Goal: Information Seeking & Learning: Learn about a topic

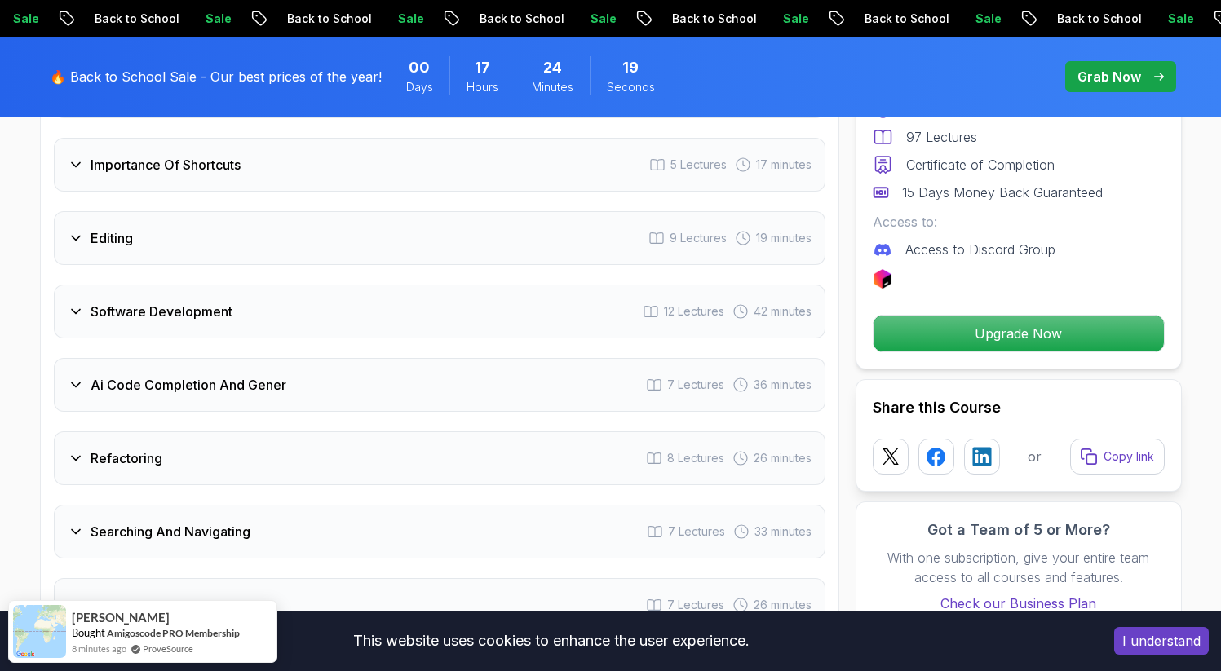
scroll to position [2640, 0]
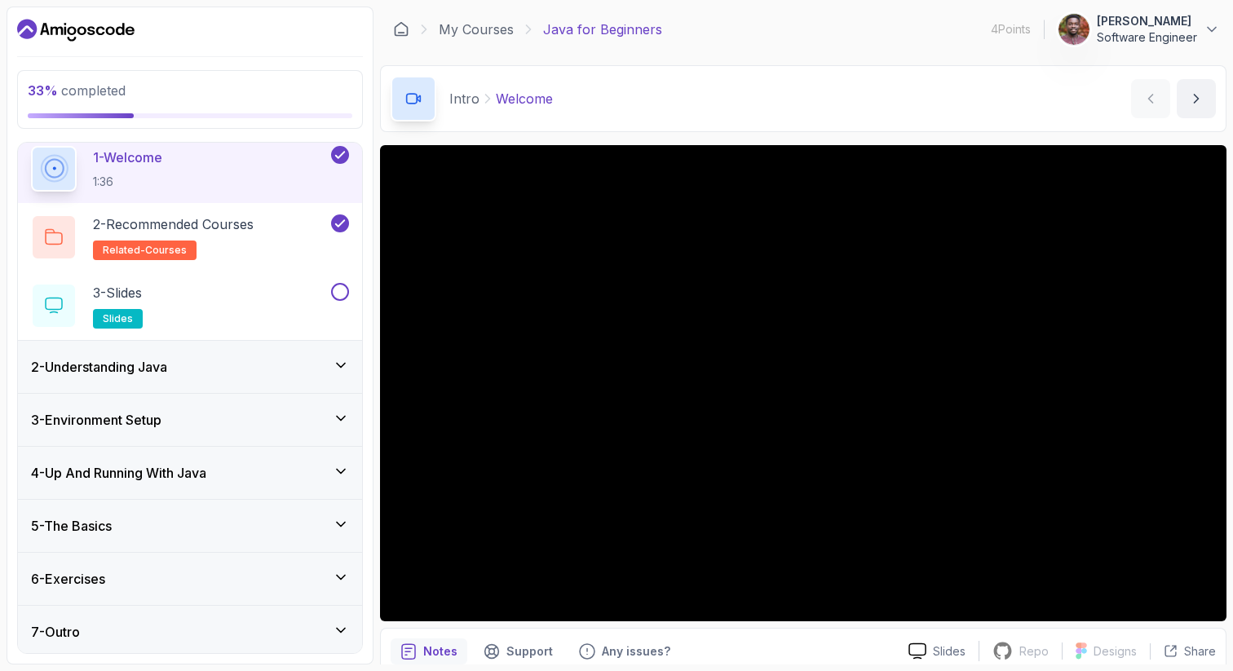
scroll to position [65, 0]
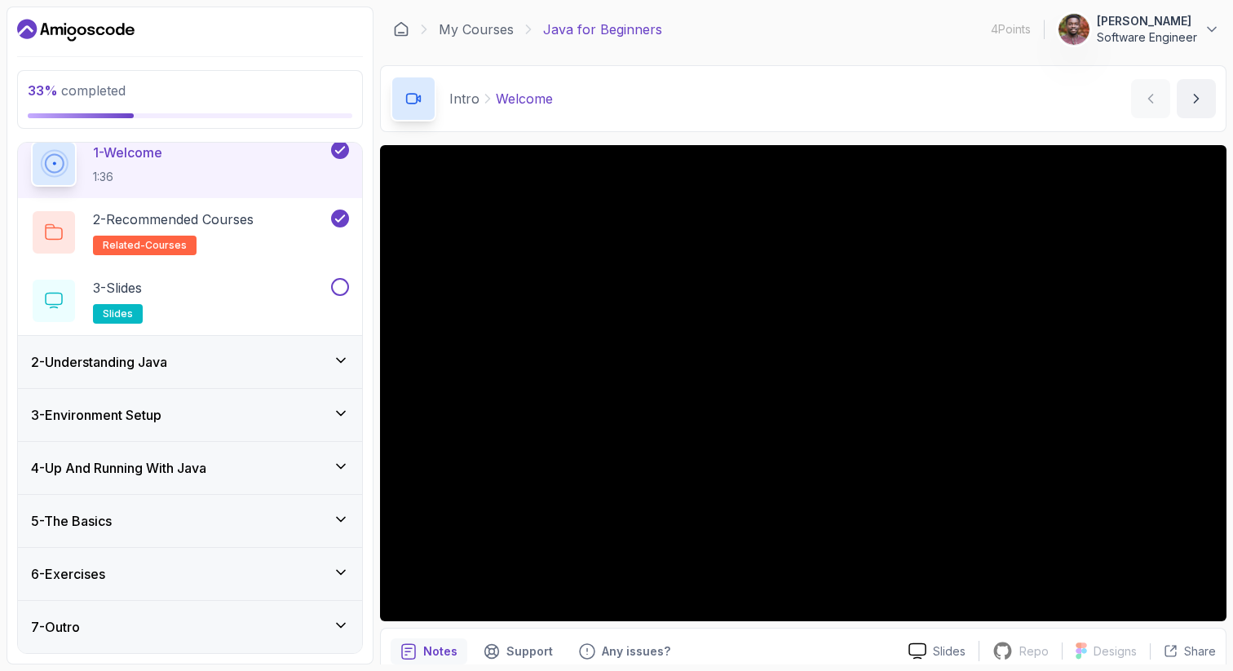
click at [125, 477] on h3 "4 - Up And Running With Java" at bounding box center [118, 468] width 175 height 20
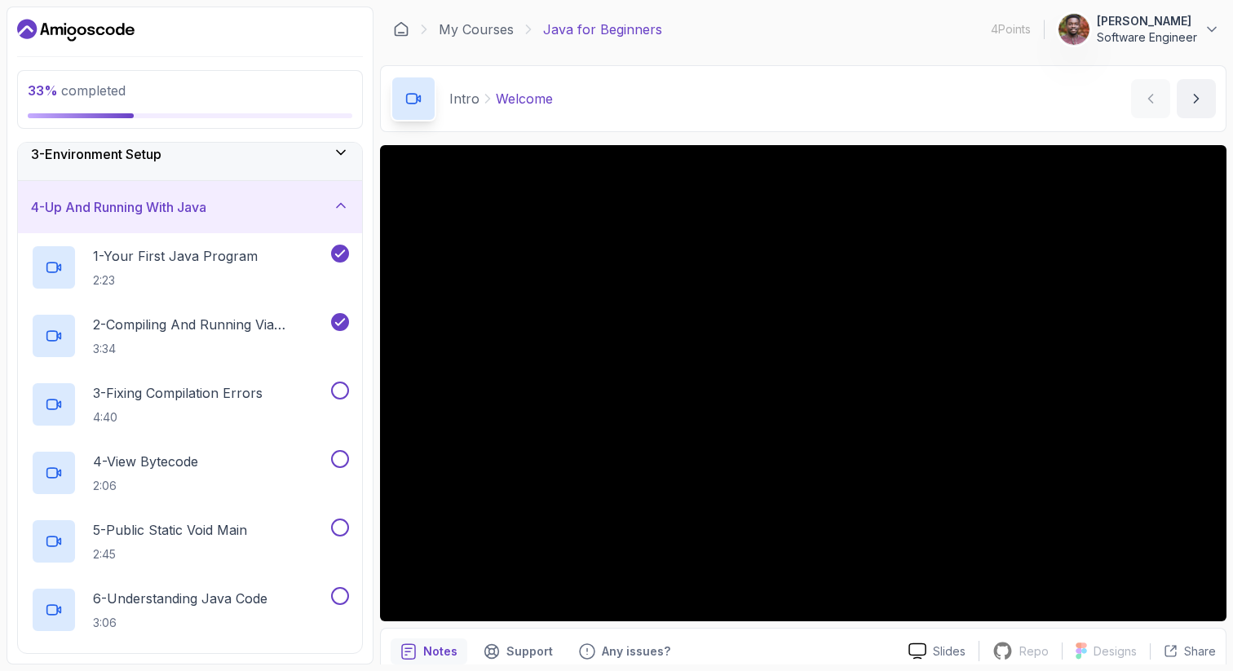
scroll to position [150, 0]
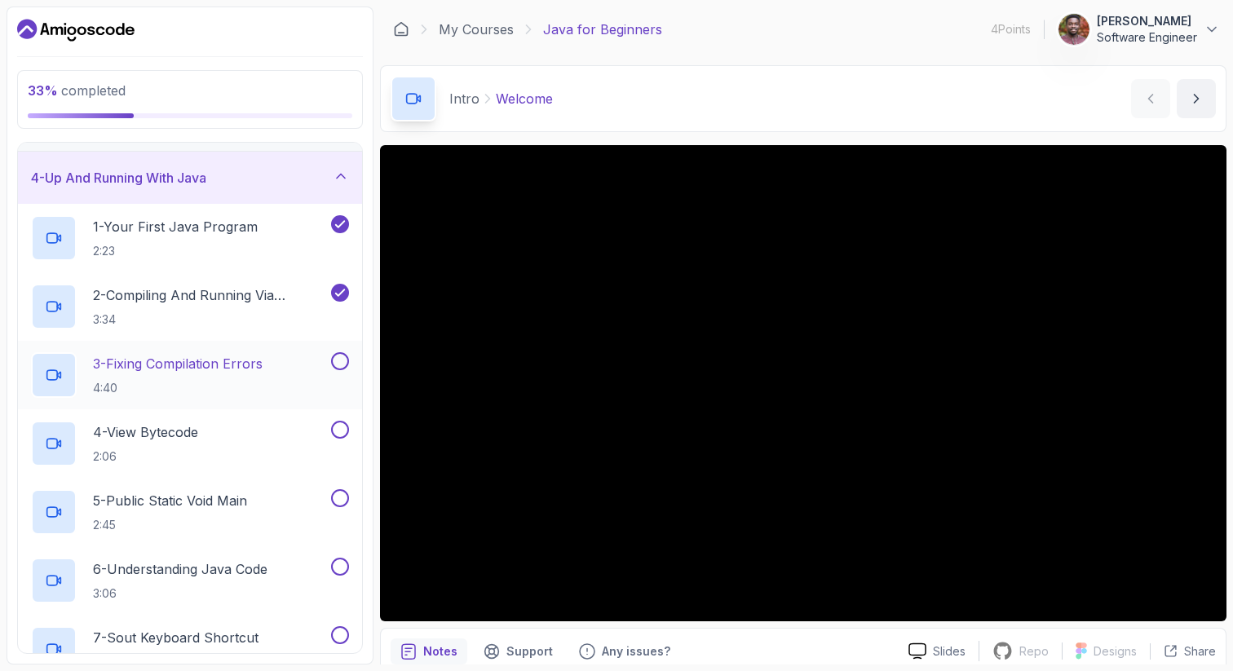
click at [244, 380] on p "4:40" at bounding box center [178, 388] width 170 height 16
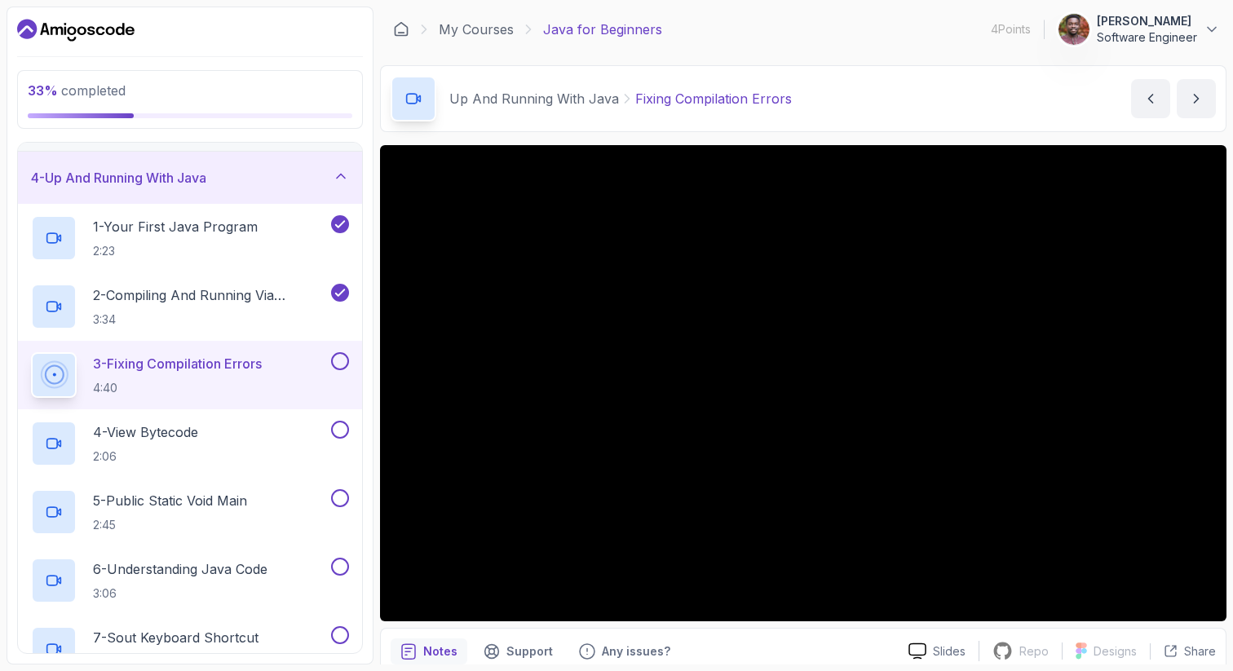
scroll to position [70, 0]
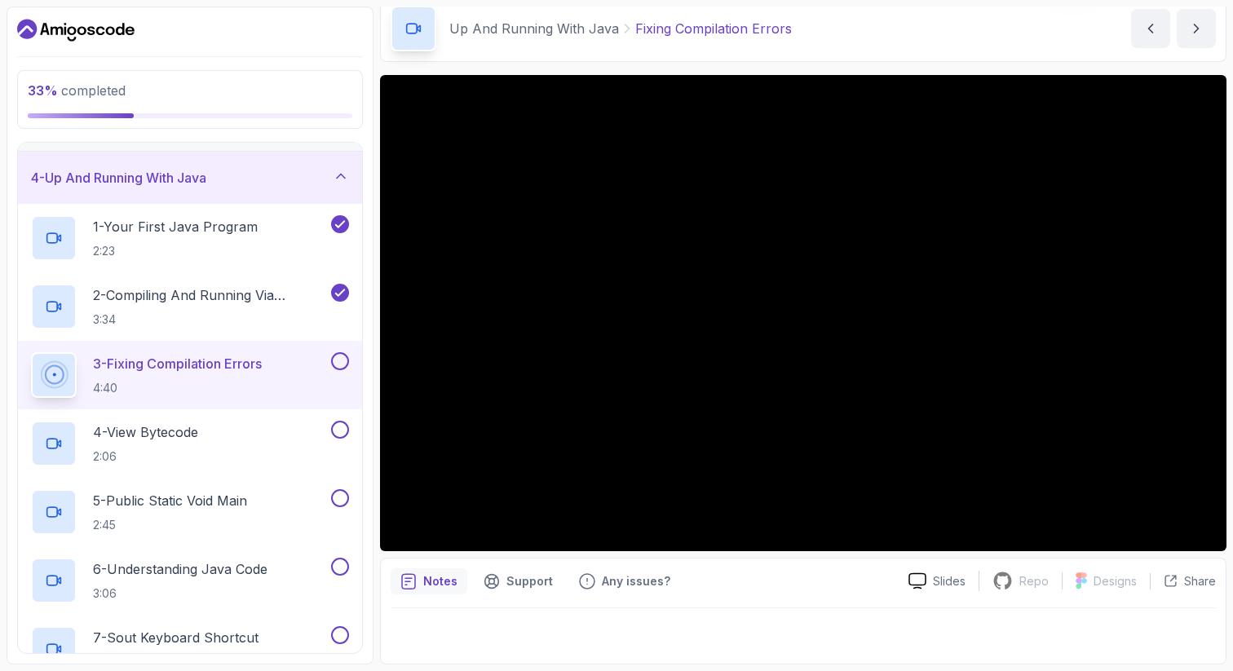
click at [765, 584] on div "Notes Support Any issues?" at bounding box center [643, 582] width 505 height 26
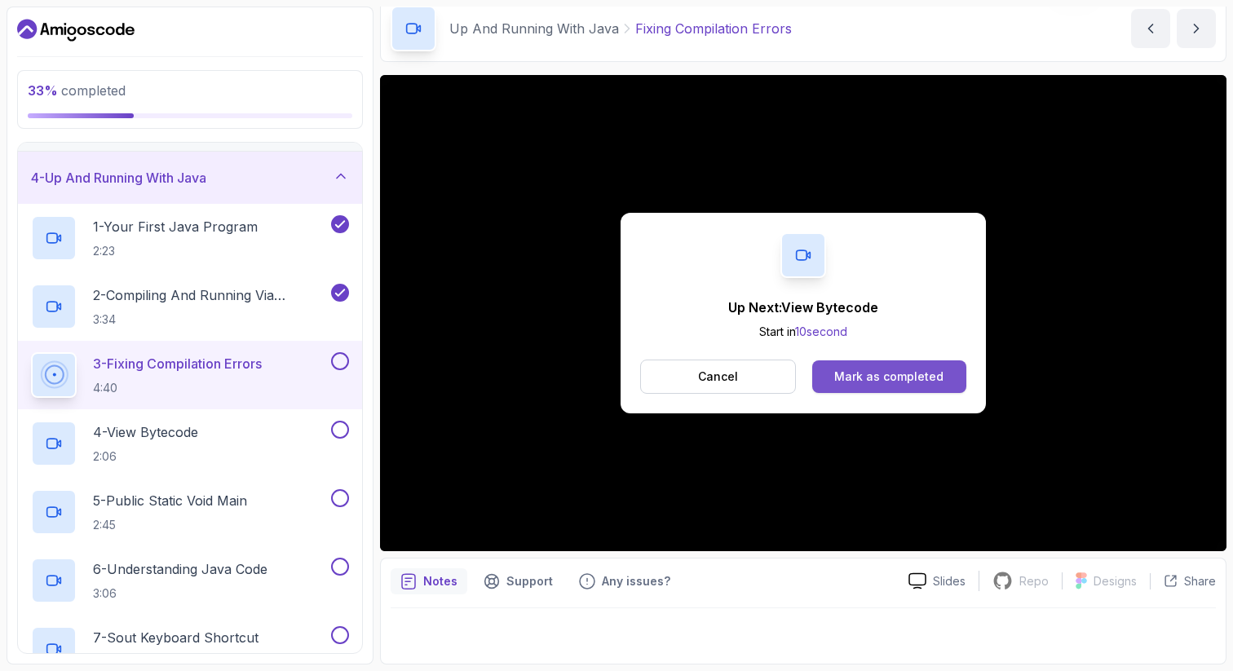
click at [913, 387] on button "Mark as completed" at bounding box center [889, 377] width 154 height 33
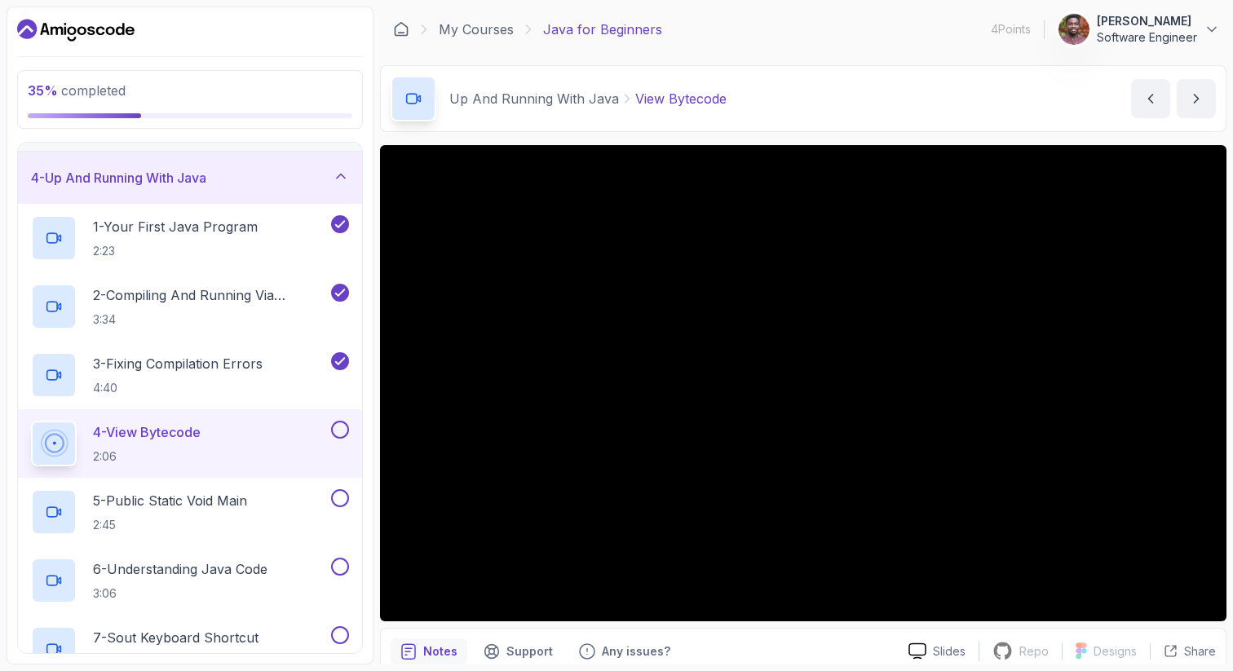
click at [689, 95] on p "View Bytecode" at bounding box center [680, 99] width 91 height 20
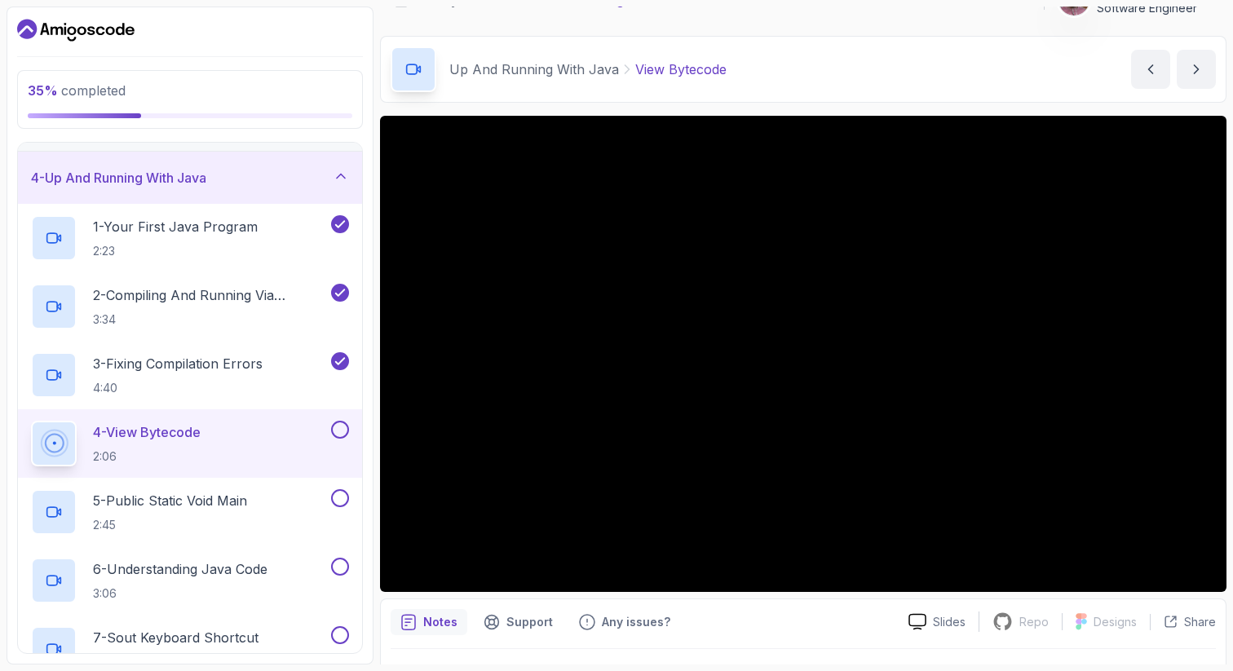
scroll to position [30, 0]
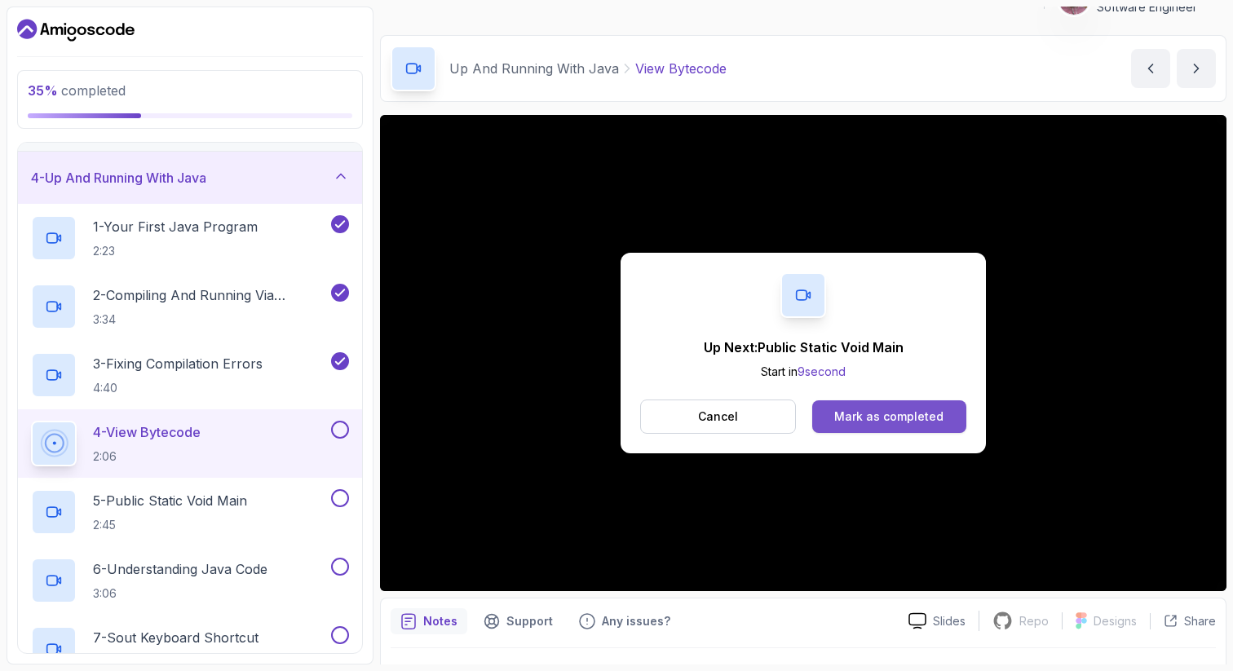
click at [902, 426] on button "Mark as completed" at bounding box center [889, 416] width 154 height 33
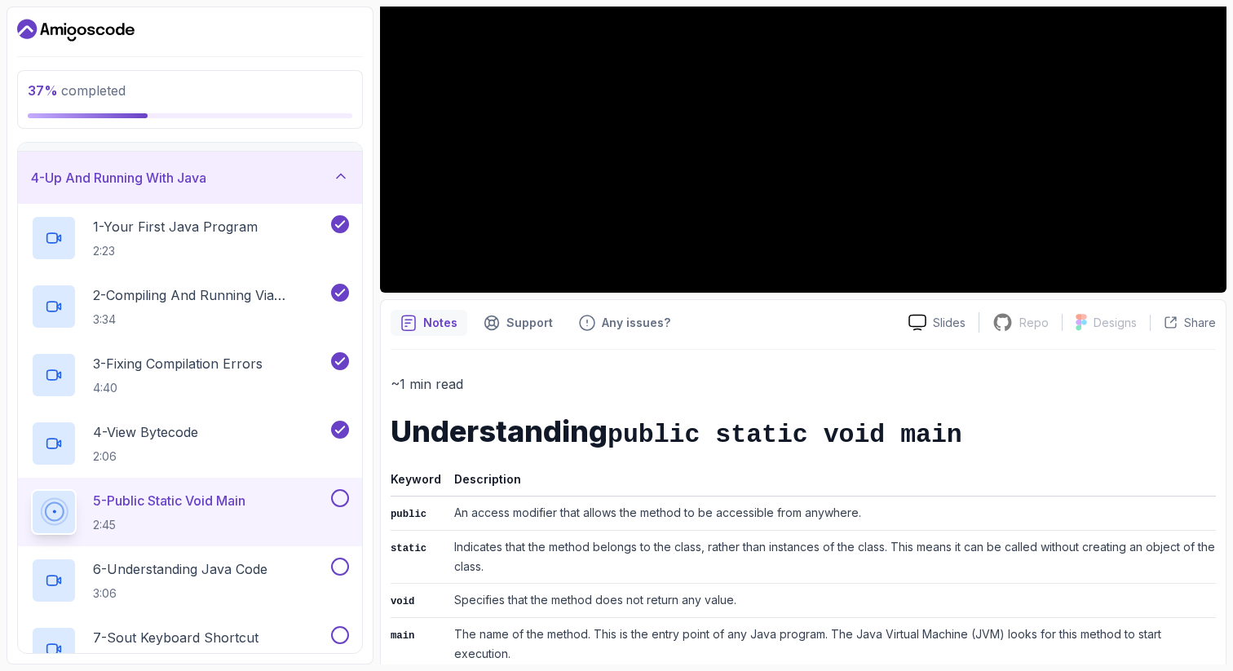
scroll to position [453, 0]
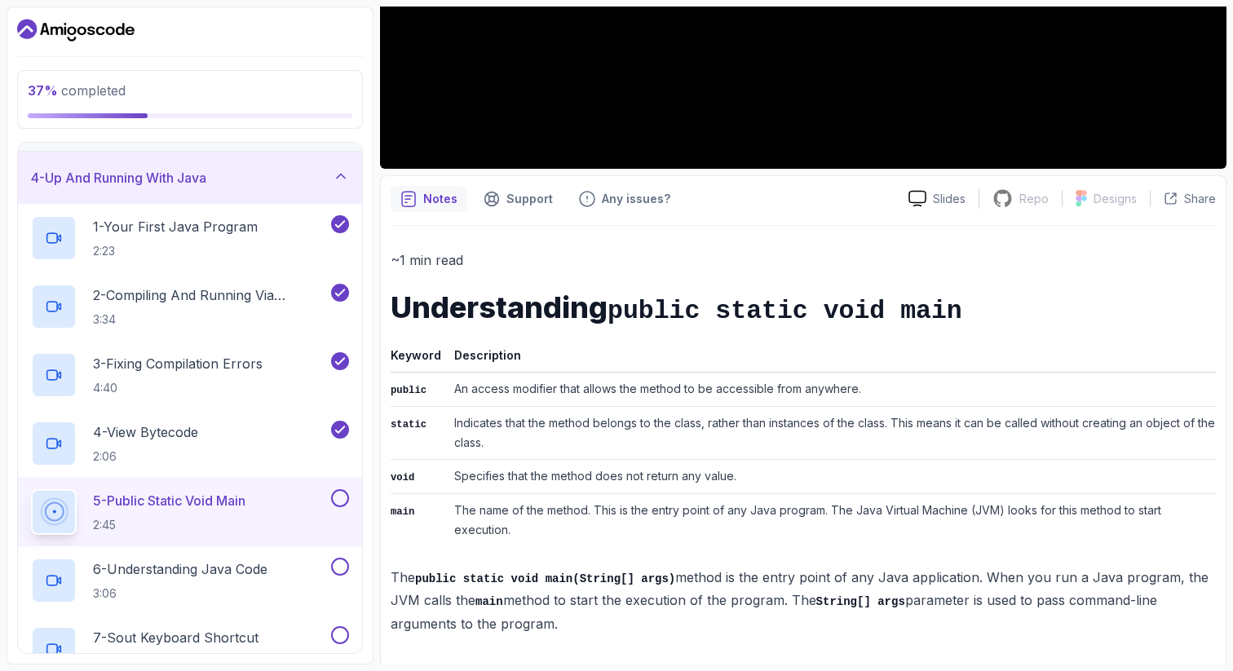
click at [630, 436] on td "Indicates that the method belongs to the class, rather than instances of the cl…" at bounding box center [832, 432] width 768 height 53
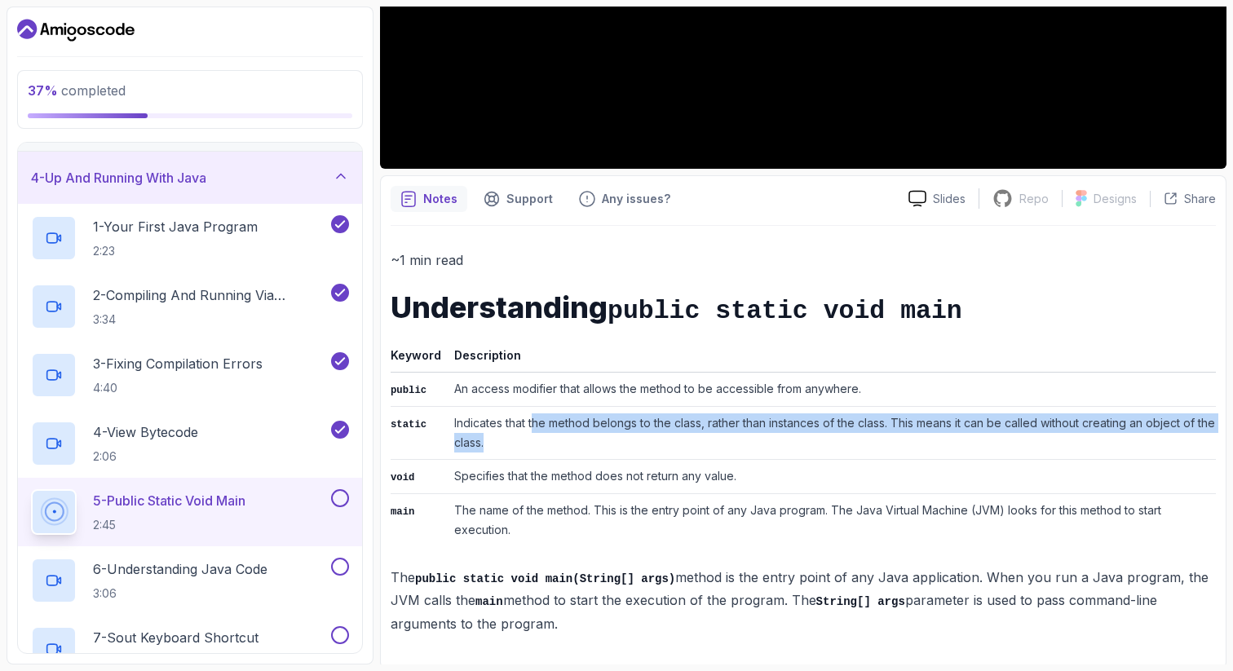
drag, startPoint x: 530, startPoint y: 418, endPoint x: 619, endPoint y: 432, distance: 90.0
click at [619, 432] on td "Indicates that the method belongs to the class, rather than instances of the cl…" at bounding box center [832, 432] width 768 height 53
click at [622, 432] on td "Indicates that the method belongs to the class, rather than instances of the cl…" at bounding box center [832, 432] width 768 height 53
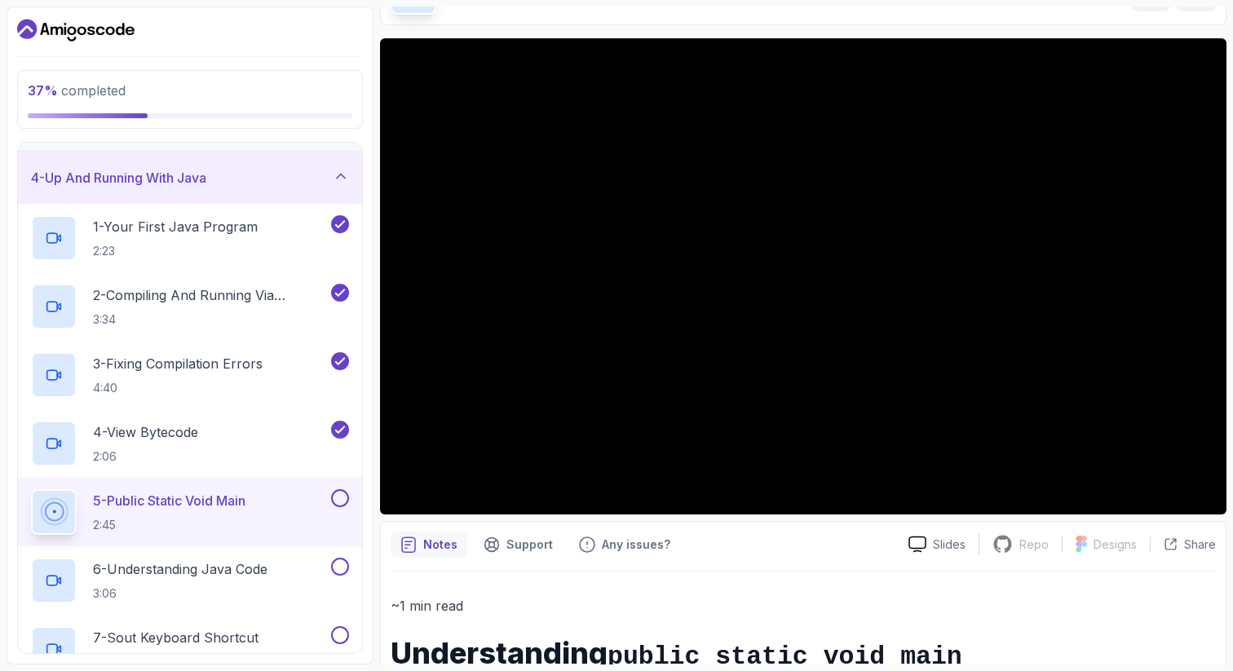
scroll to position [429, 0]
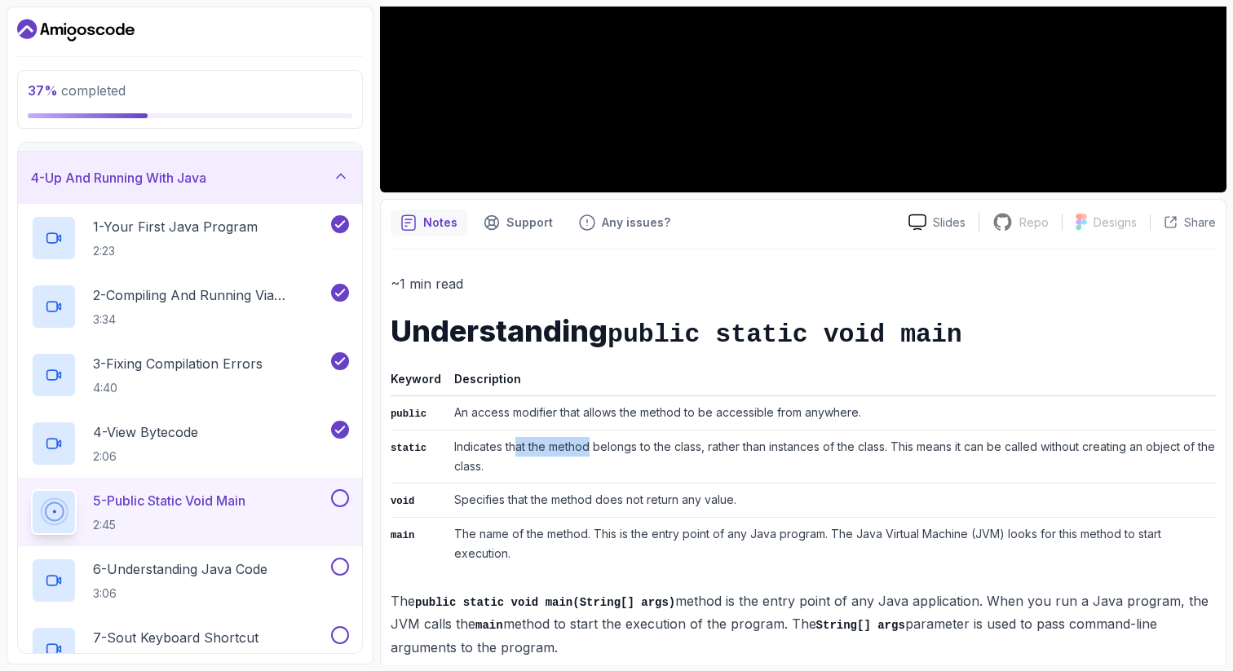
drag, startPoint x: 515, startPoint y: 447, endPoint x: 607, endPoint y: 449, distance: 92.2
click at [600, 449] on td "Indicates that the method belongs to the class, rather than instances of the cl…" at bounding box center [832, 456] width 768 height 53
click at [618, 449] on td "Indicates that the method belongs to the class, rather than instances of the cl…" at bounding box center [832, 456] width 768 height 53
drag, startPoint x: 565, startPoint y: 445, endPoint x: 654, endPoint y: 448, distance: 88.9
click at [654, 448] on td "Indicates that the method belongs to the class, rather than instances of the cl…" at bounding box center [832, 456] width 768 height 53
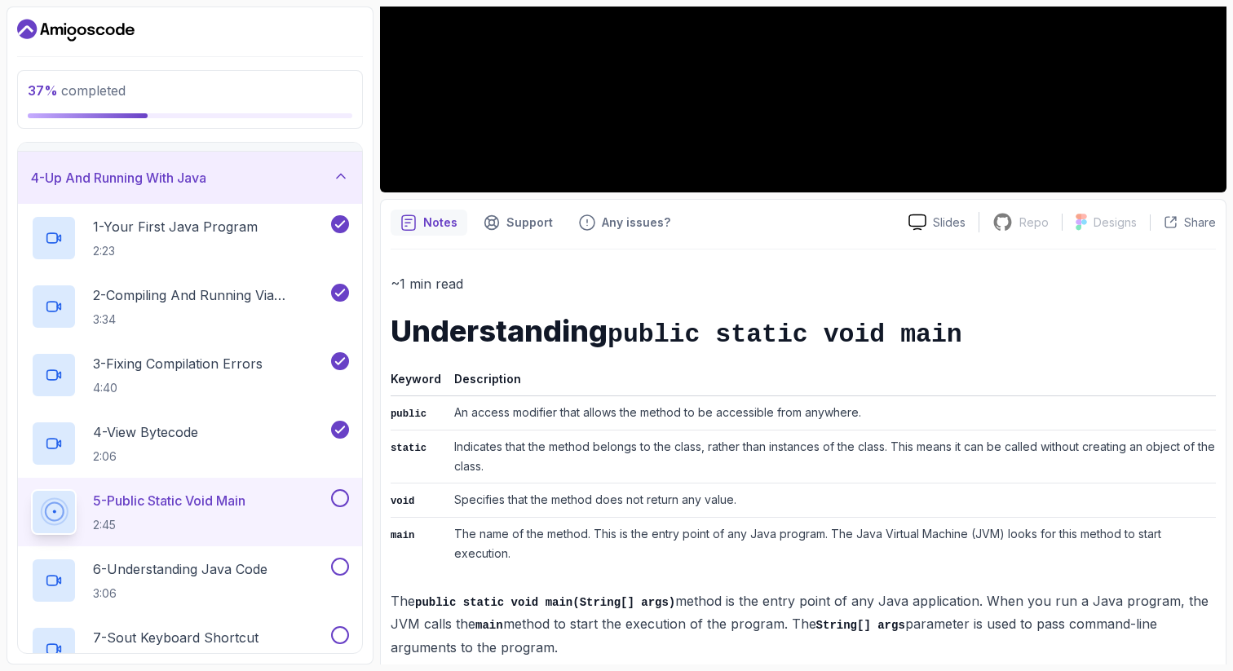
click at [657, 448] on td "Indicates that the method belongs to the class, rather than instances of the cl…" at bounding box center [832, 456] width 768 height 53
drag, startPoint x: 646, startPoint y: 447, endPoint x: 711, endPoint y: 449, distance: 65.3
click at [711, 449] on td "Indicates that the method belongs to the class, rather than instances of the cl…" at bounding box center [832, 456] width 768 height 53
click at [712, 449] on td "Indicates that the method belongs to the class, rather than instances of the cl…" at bounding box center [832, 456] width 768 height 53
drag, startPoint x: 745, startPoint y: 444, endPoint x: 858, endPoint y: 450, distance: 113.6
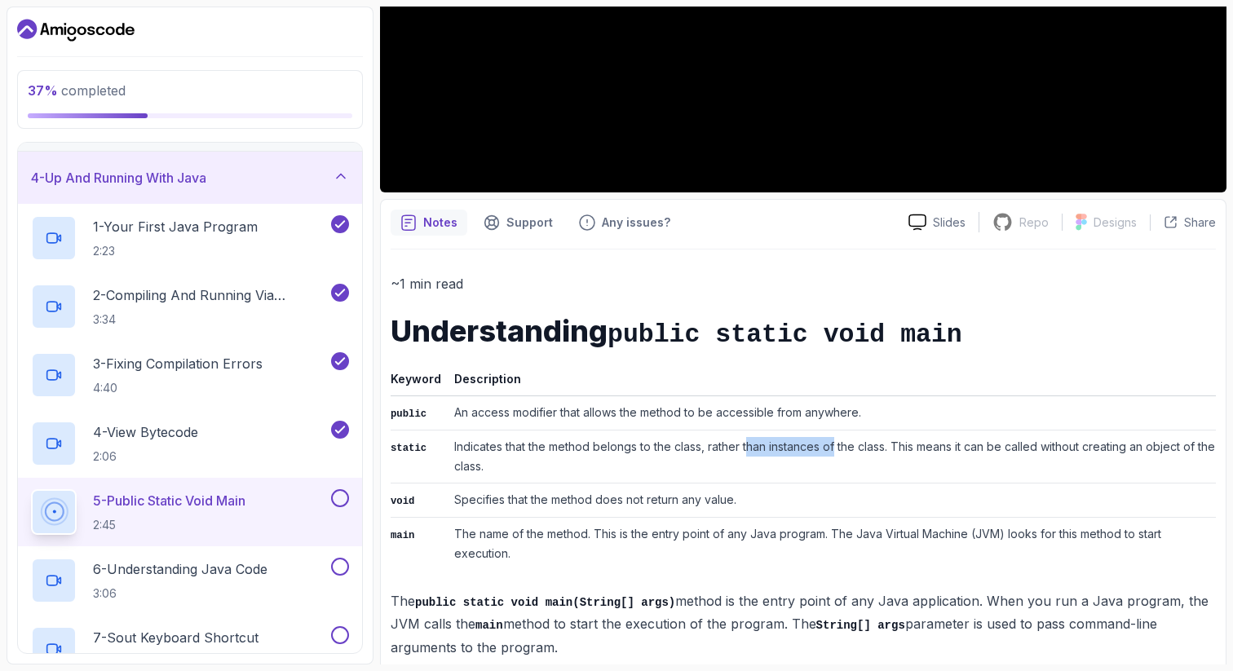
click at [853, 449] on td "Indicates that the method belongs to the class, rather than instances of the cl…" at bounding box center [832, 456] width 768 height 53
click at [866, 450] on td "Indicates that the method belongs to the class, rather than instances of the cl…" at bounding box center [832, 456] width 768 height 53
drag, startPoint x: 897, startPoint y: 448, endPoint x: 955, endPoint y: 449, distance: 57.9
click at [950, 449] on td "Indicates that the method belongs to the class, rather than instances of the cl…" at bounding box center [832, 456] width 768 height 53
click at [988, 449] on td "Indicates that the method belongs to the class, rather than instances of the cl…" at bounding box center [832, 456] width 768 height 53
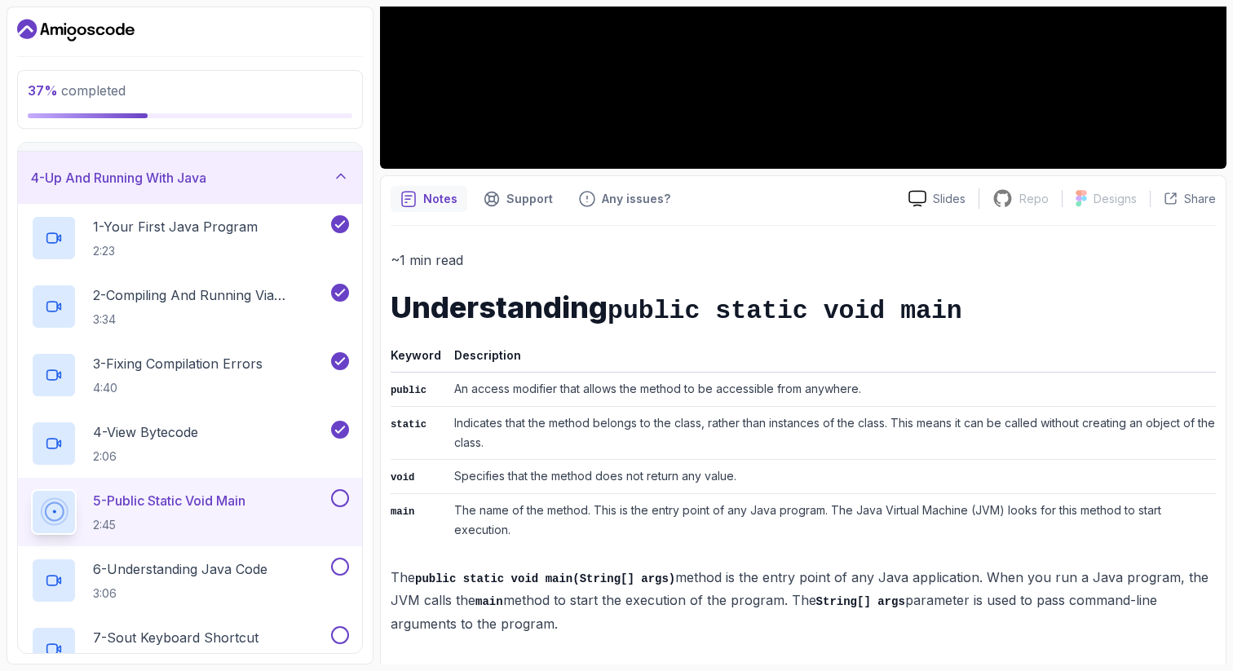
scroll to position [0, 0]
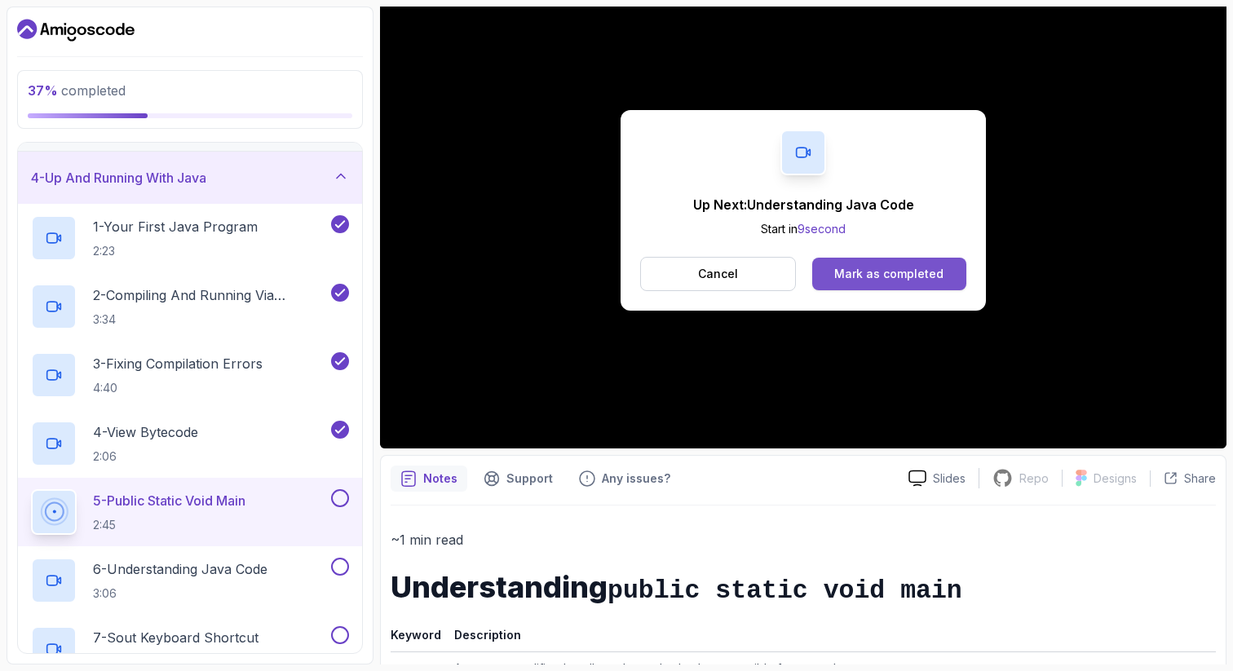
click at [896, 277] on div "Mark as completed" at bounding box center [888, 274] width 109 height 16
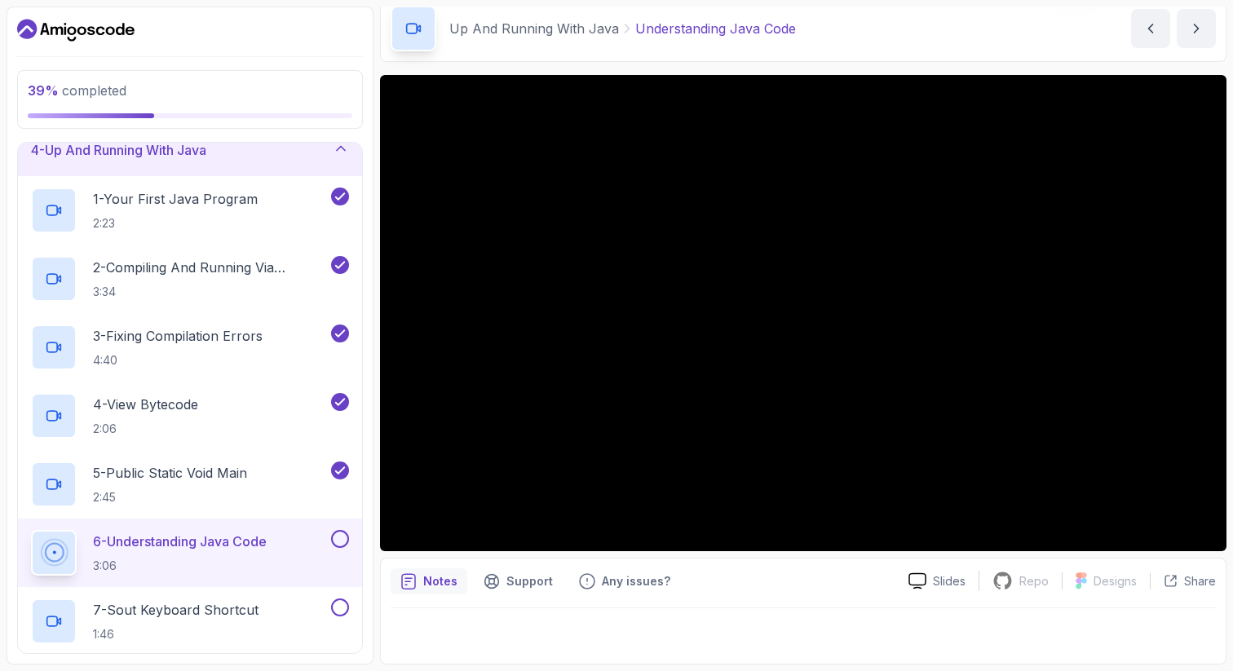
scroll to position [67, 0]
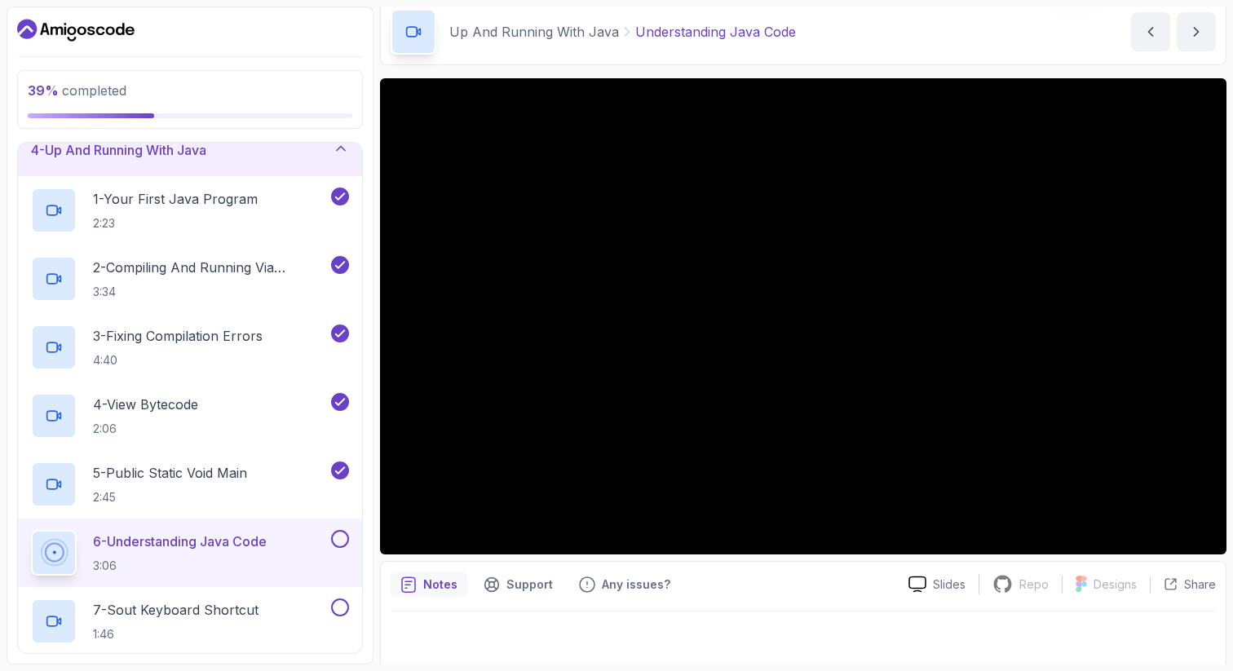
click at [1001, 626] on div at bounding box center [803, 635] width 825 height 46
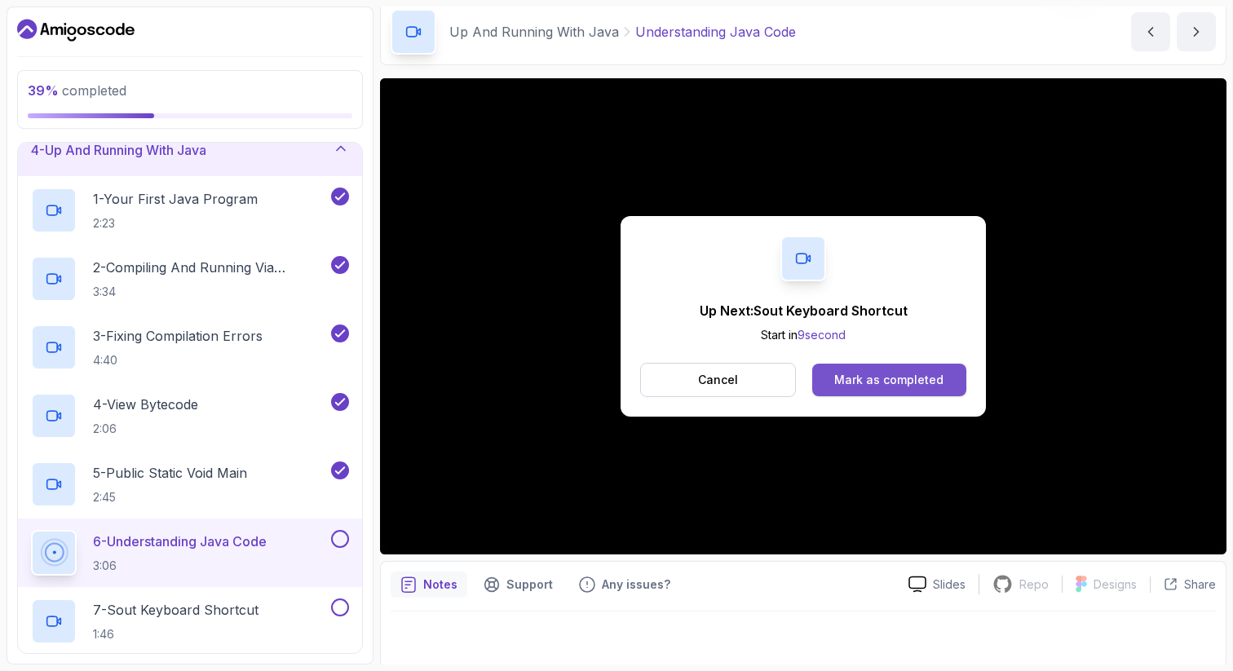
click at [909, 383] on div "Mark as completed" at bounding box center [888, 380] width 109 height 16
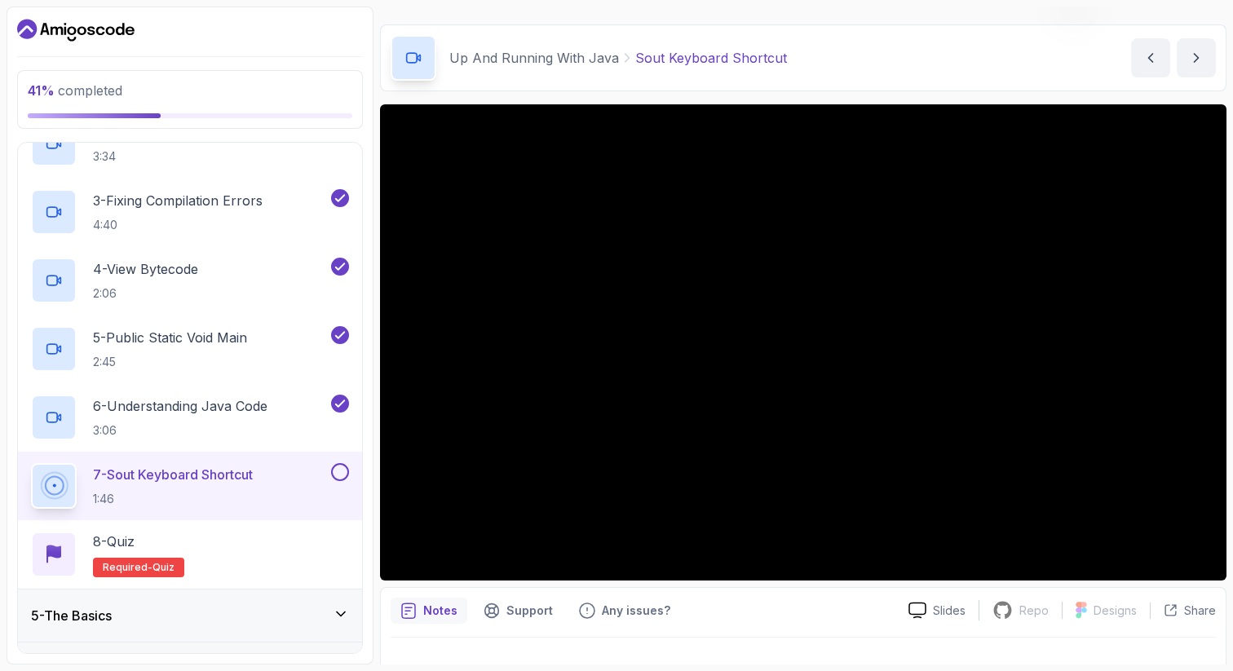
scroll to position [18, 0]
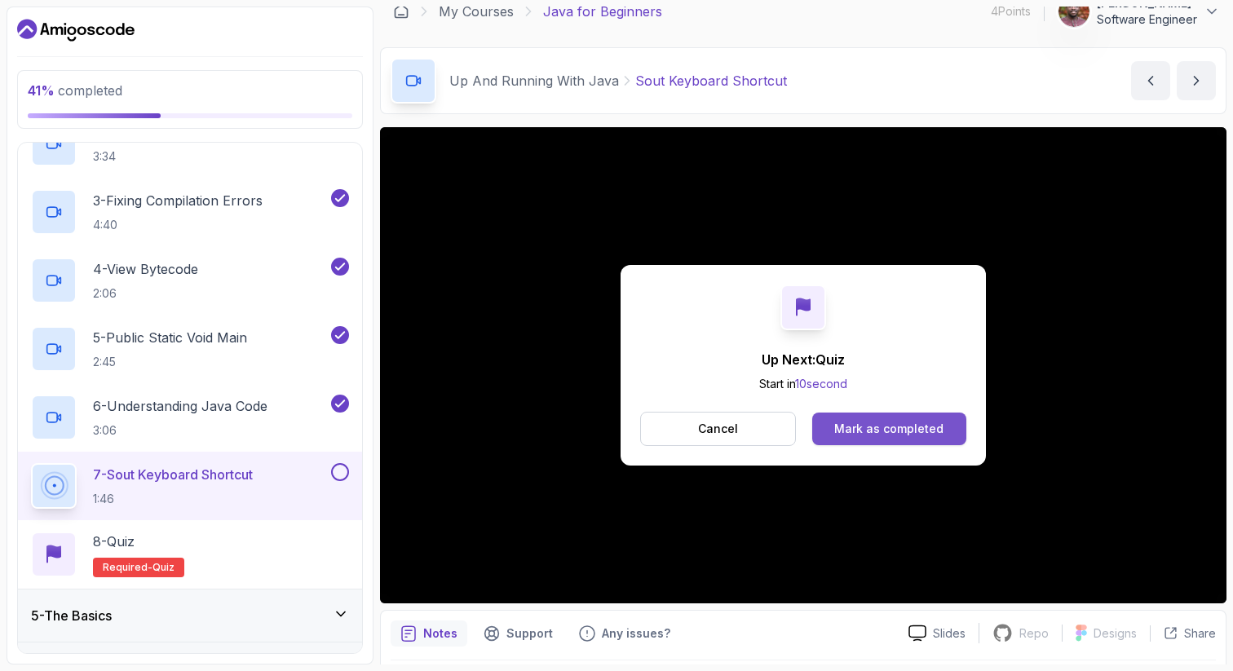
click at [890, 429] on div "Mark as completed" at bounding box center [888, 429] width 109 height 16
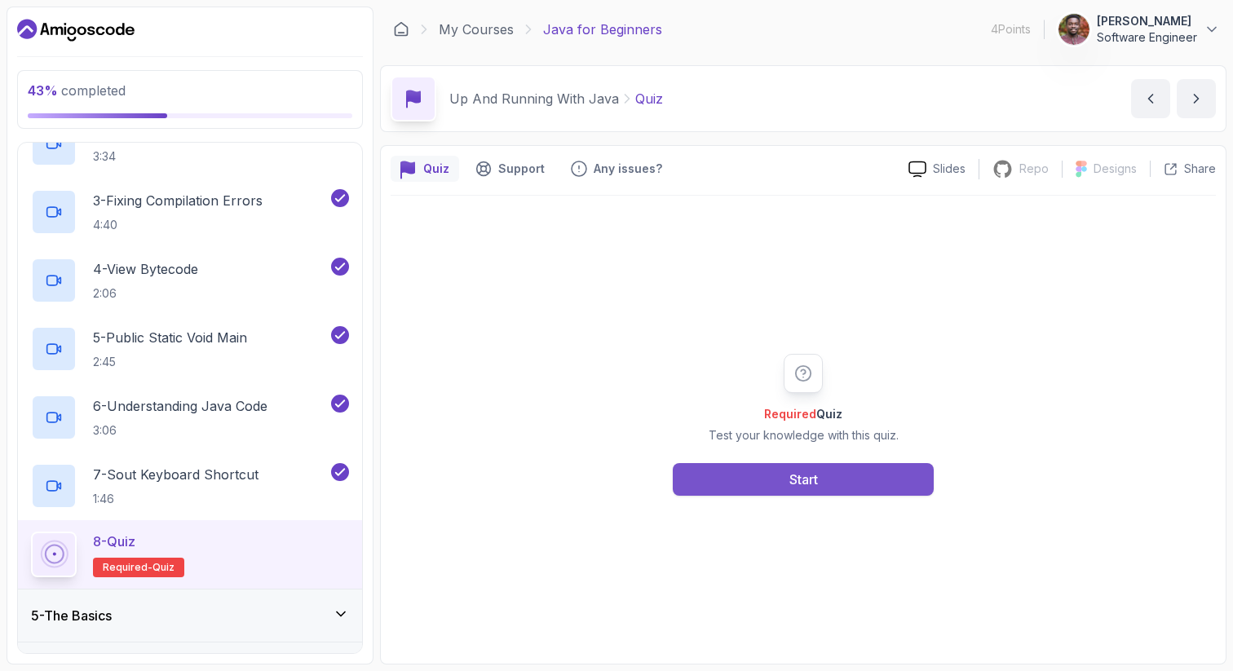
click at [726, 478] on button "Start" at bounding box center [803, 479] width 261 height 33
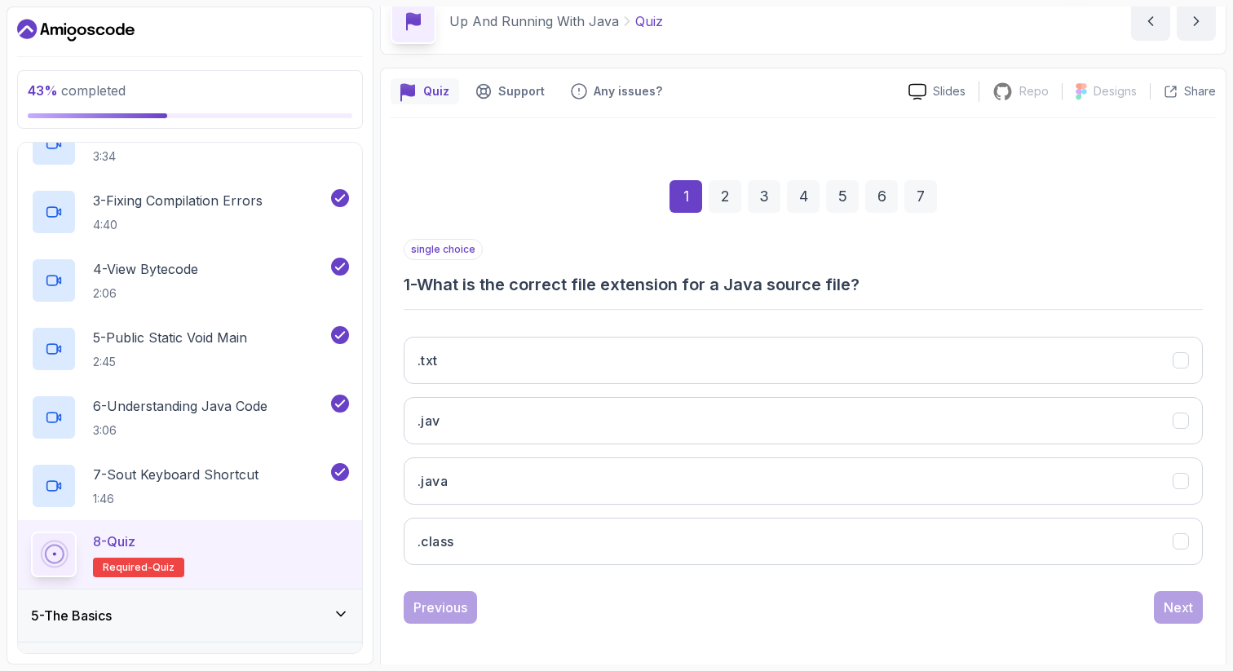
scroll to position [83, 0]
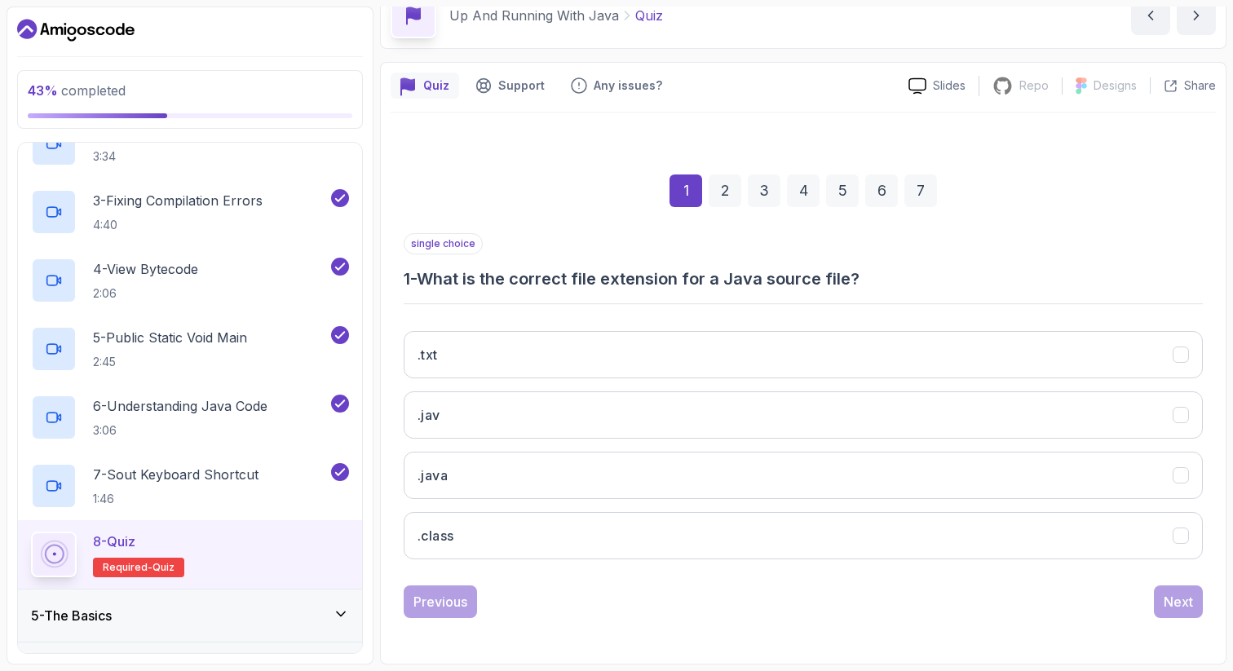
click at [585, 268] on h3 "1 - What is the correct file extension for a Java source file?" at bounding box center [803, 279] width 799 height 23
click at [450, 486] on button ".java" at bounding box center [803, 475] width 799 height 47
click at [1174, 604] on div "Next" at bounding box center [1178, 602] width 29 height 20
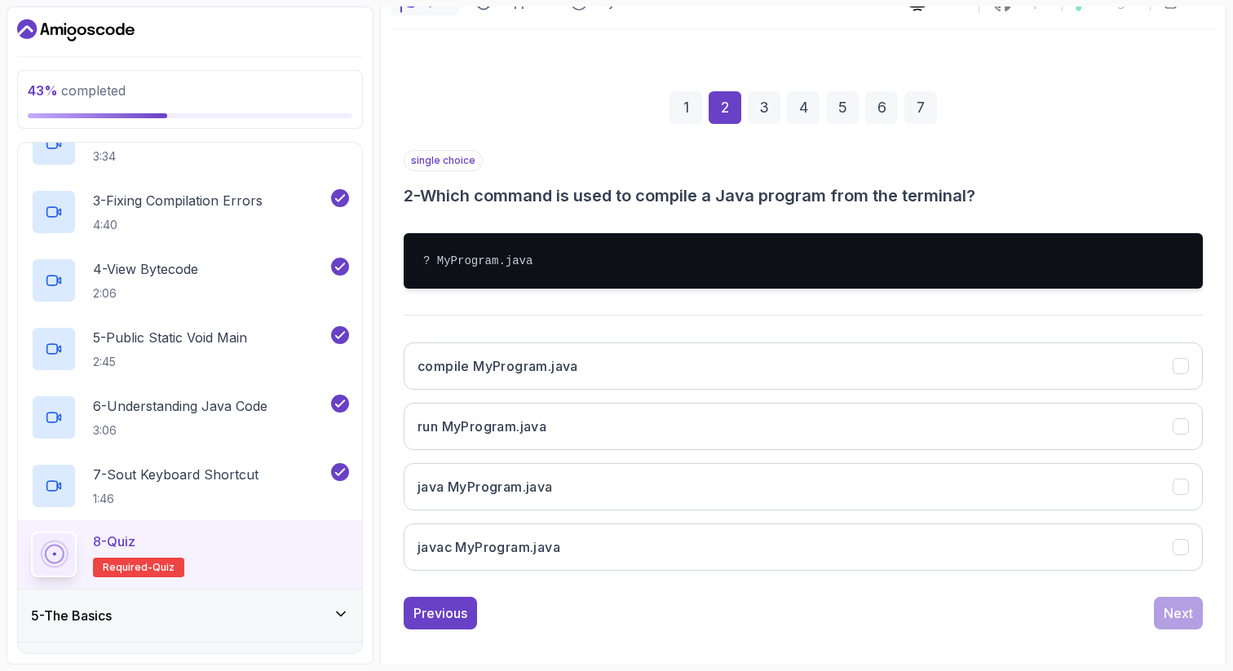
scroll to position [178, 0]
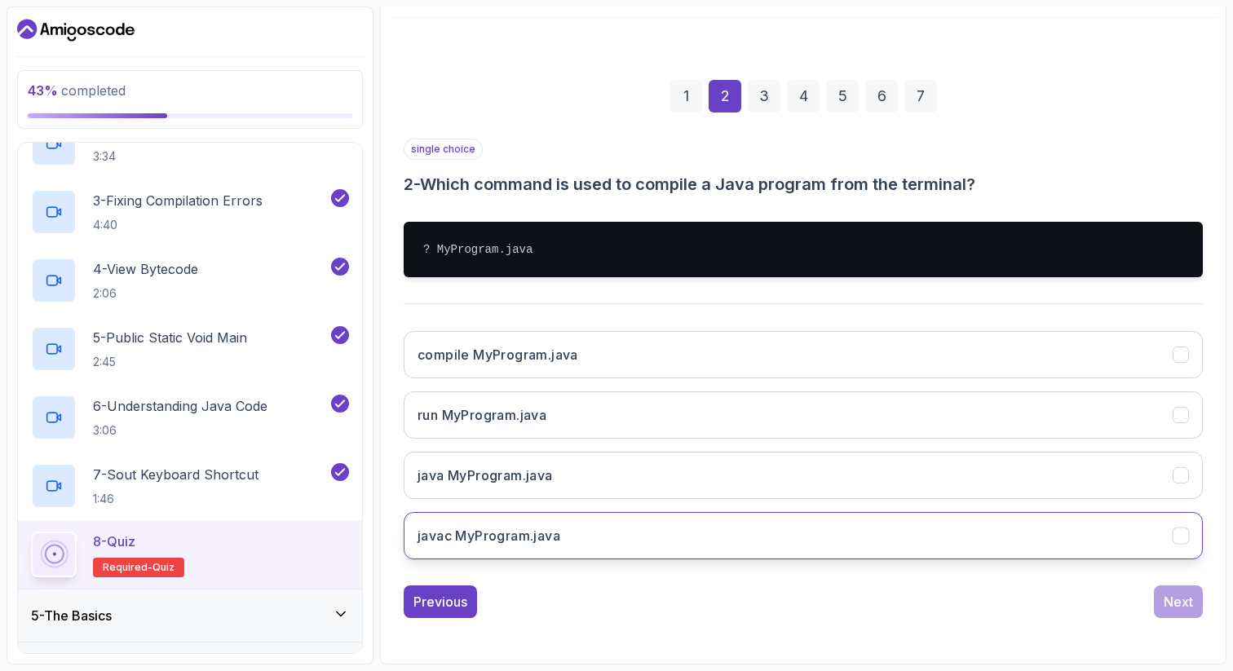
click at [445, 529] on h3 "javac MyProgram.java" at bounding box center [489, 536] width 143 height 20
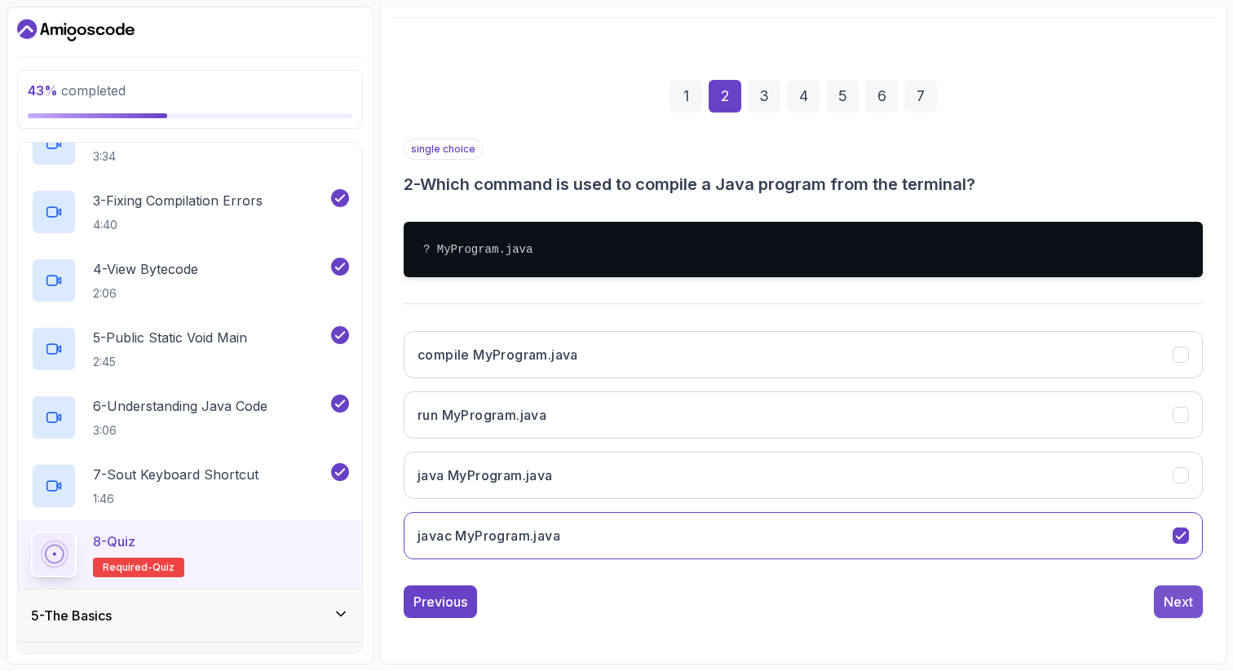
click at [1178, 603] on div "Next" at bounding box center [1178, 602] width 29 height 20
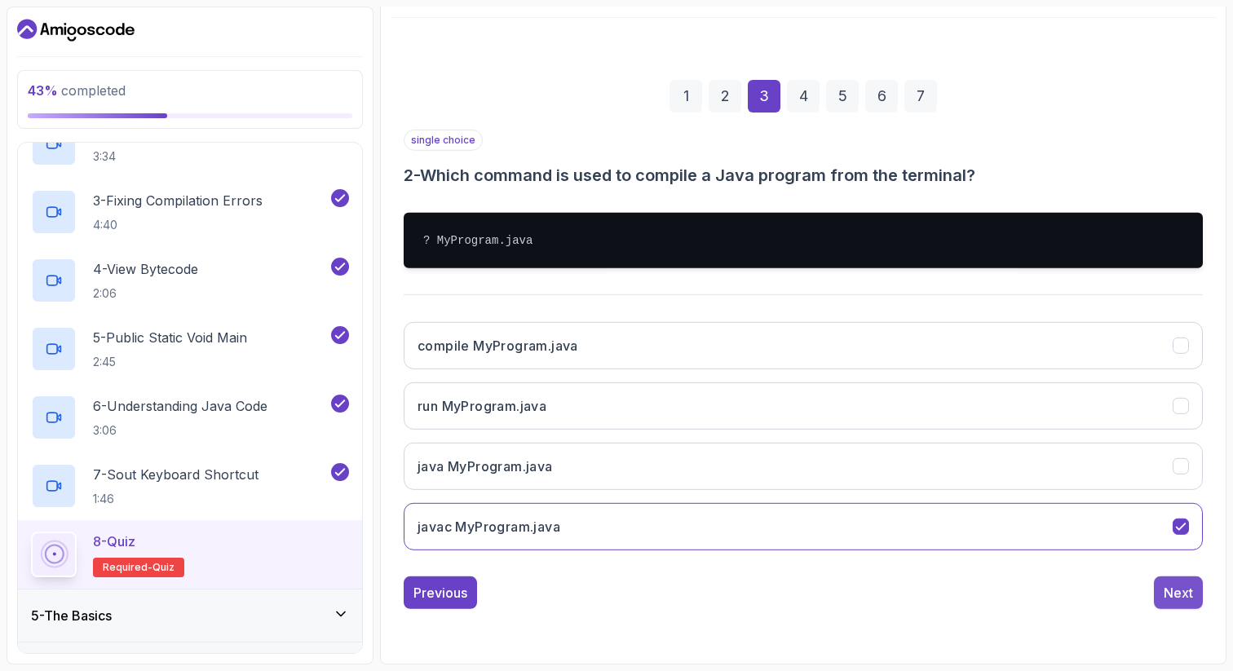
scroll to position [83, 0]
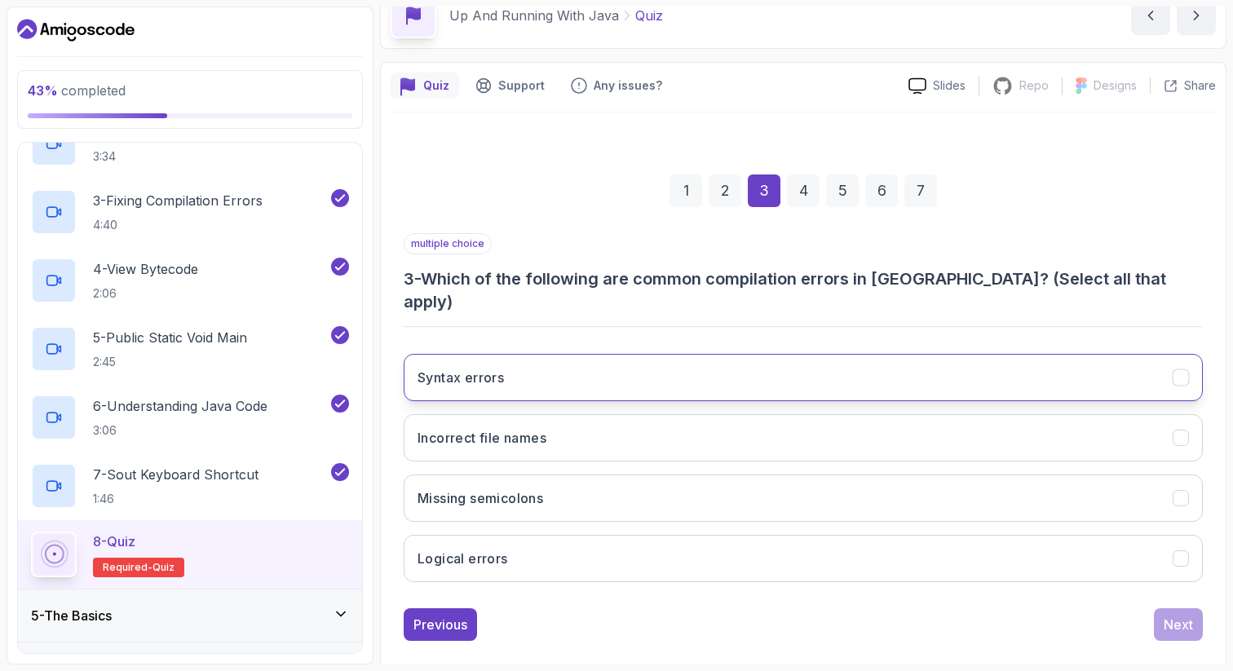
click at [491, 368] on h3 "Syntax errors" at bounding box center [461, 378] width 86 height 20
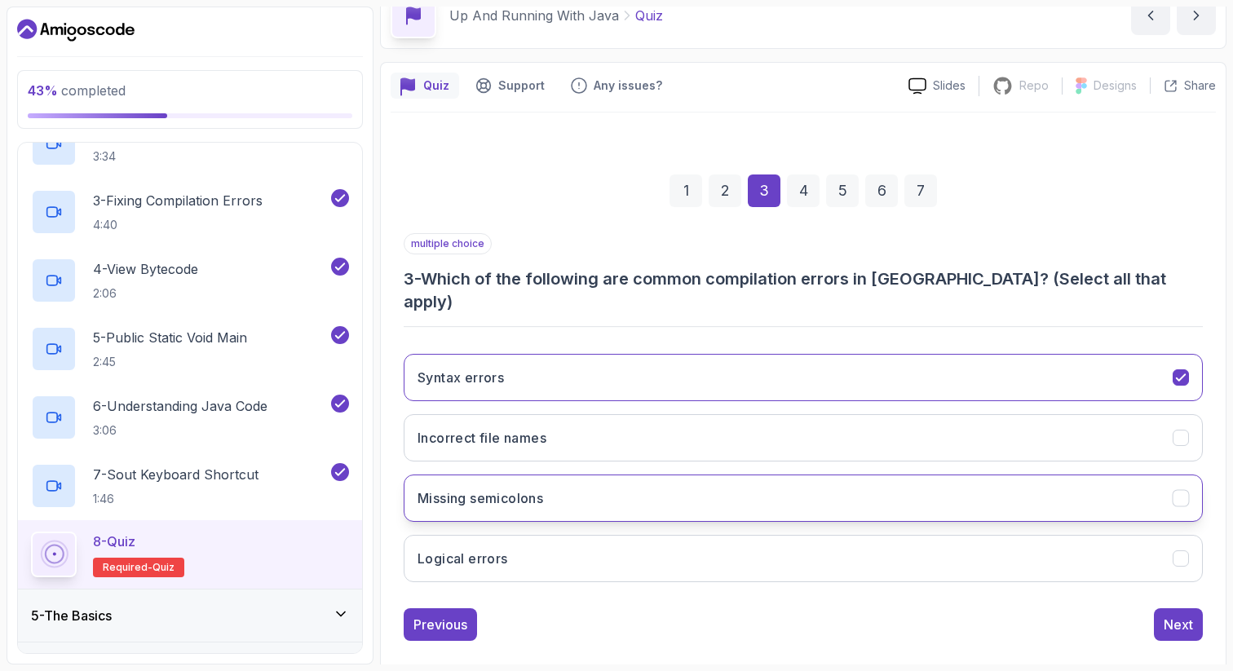
click at [520, 495] on button "Missing semicolons" at bounding box center [803, 498] width 799 height 47
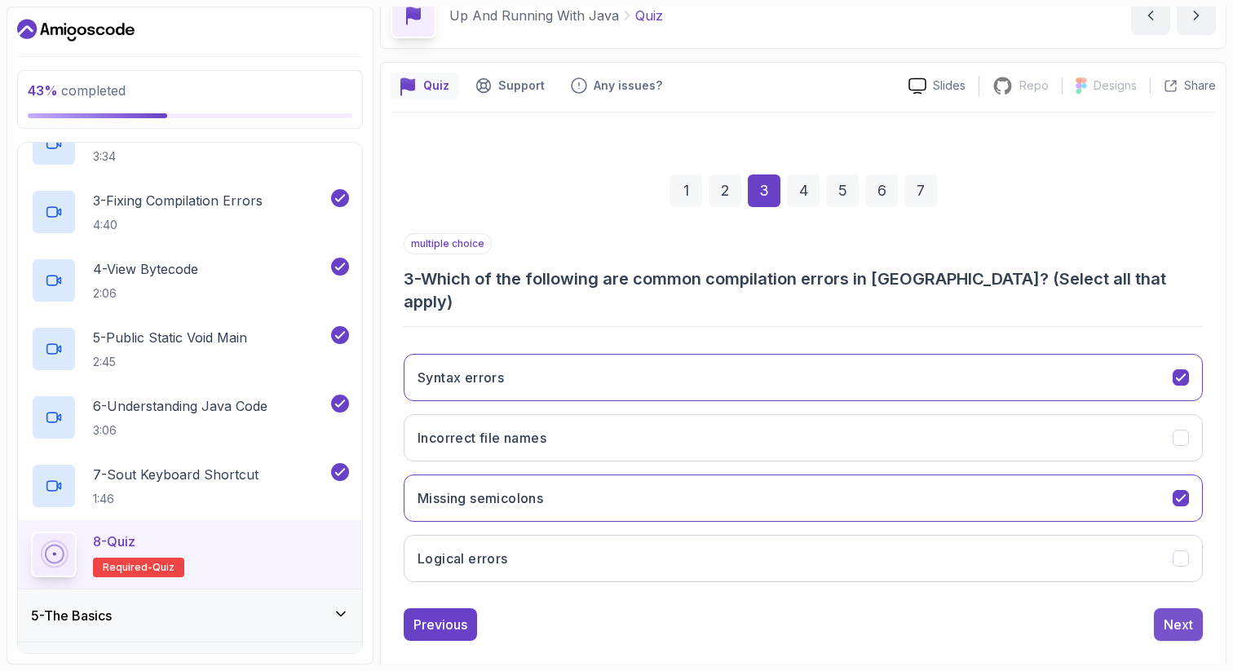
click at [1174, 615] on div "Next" at bounding box center [1178, 625] width 29 height 20
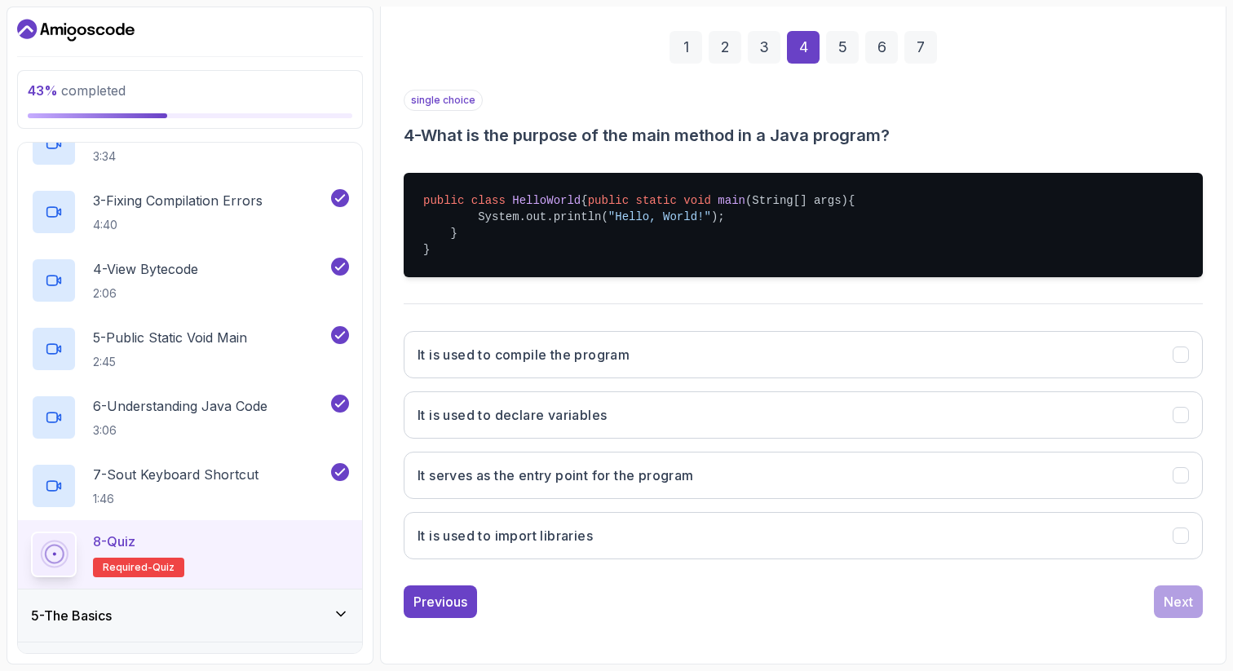
scroll to position [243, 0]
click at [458, 488] on button "It serves as the entry point for the program" at bounding box center [803, 475] width 799 height 47
click at [1176, 601] on div "Next" at bounding box center [1178, 602] width 29 height 20
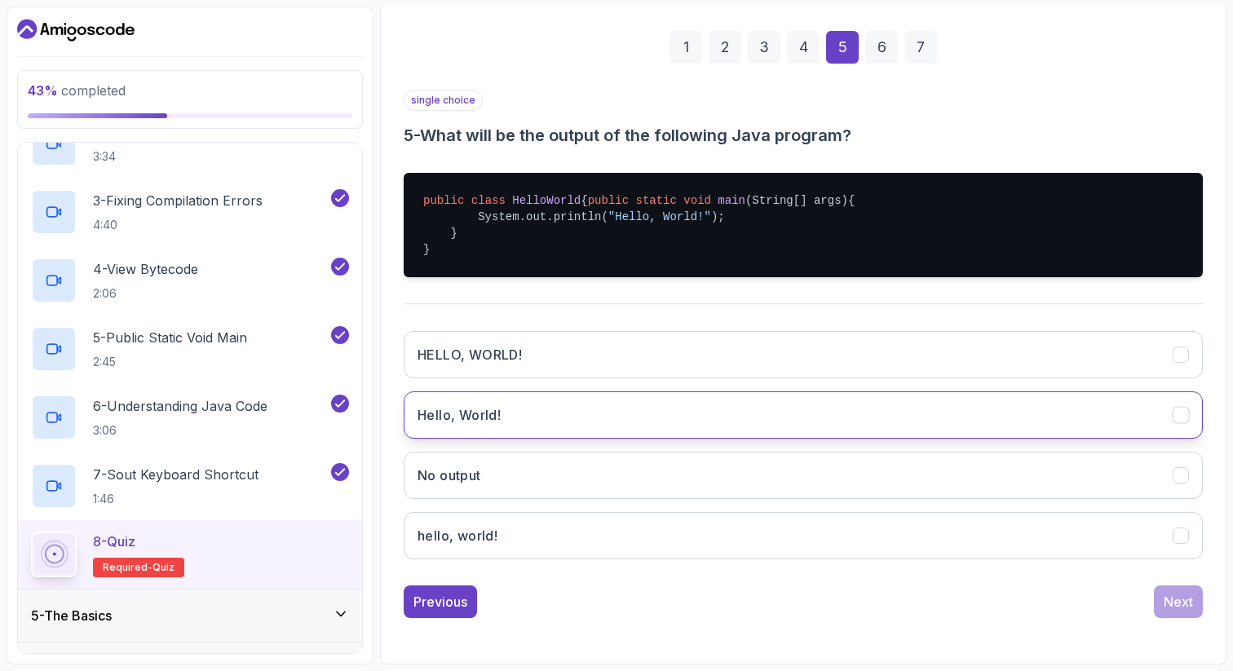
click at [513, 414] on button "Hello, World!" at bounding box center [803, 415] width 799 height 47
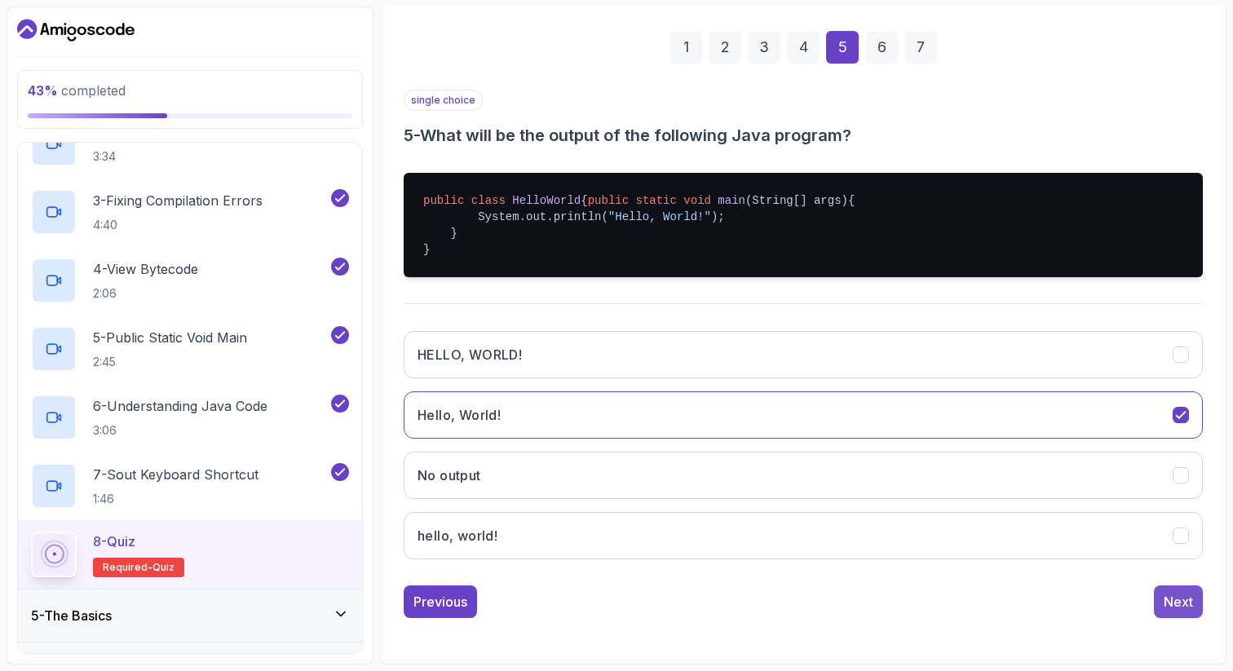
click at [1167, 606] on div "Next" at bounding box center [1178, 602] width 29 height 20
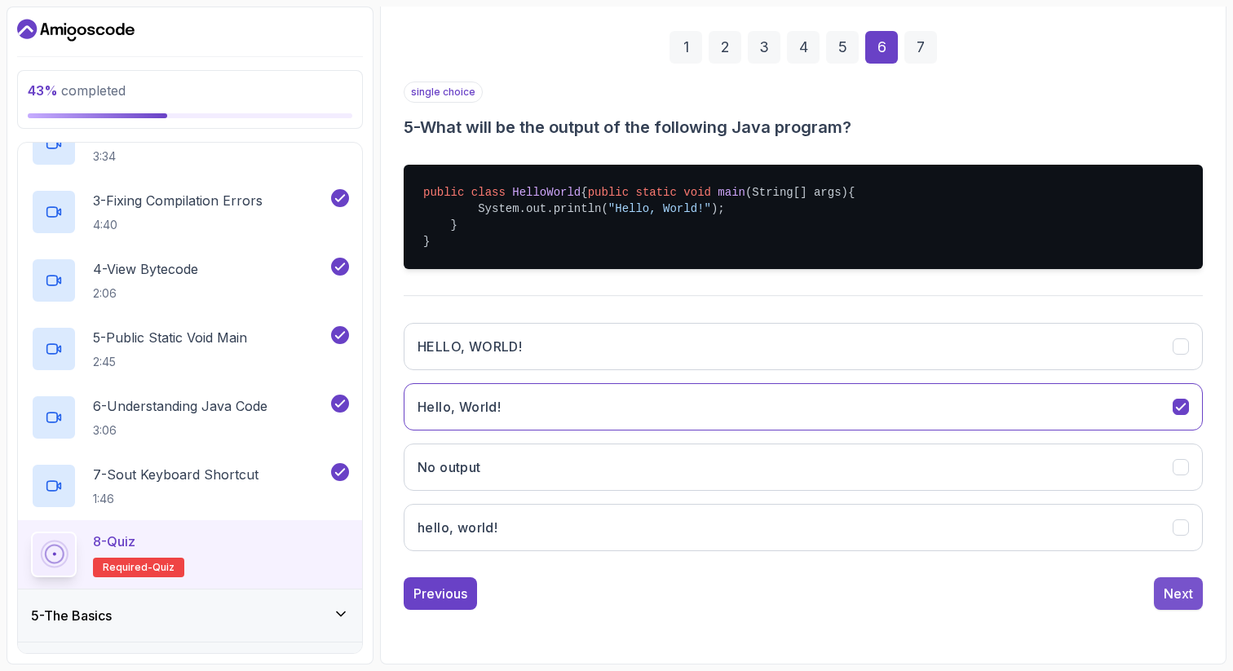
scroll to position [83, 0]
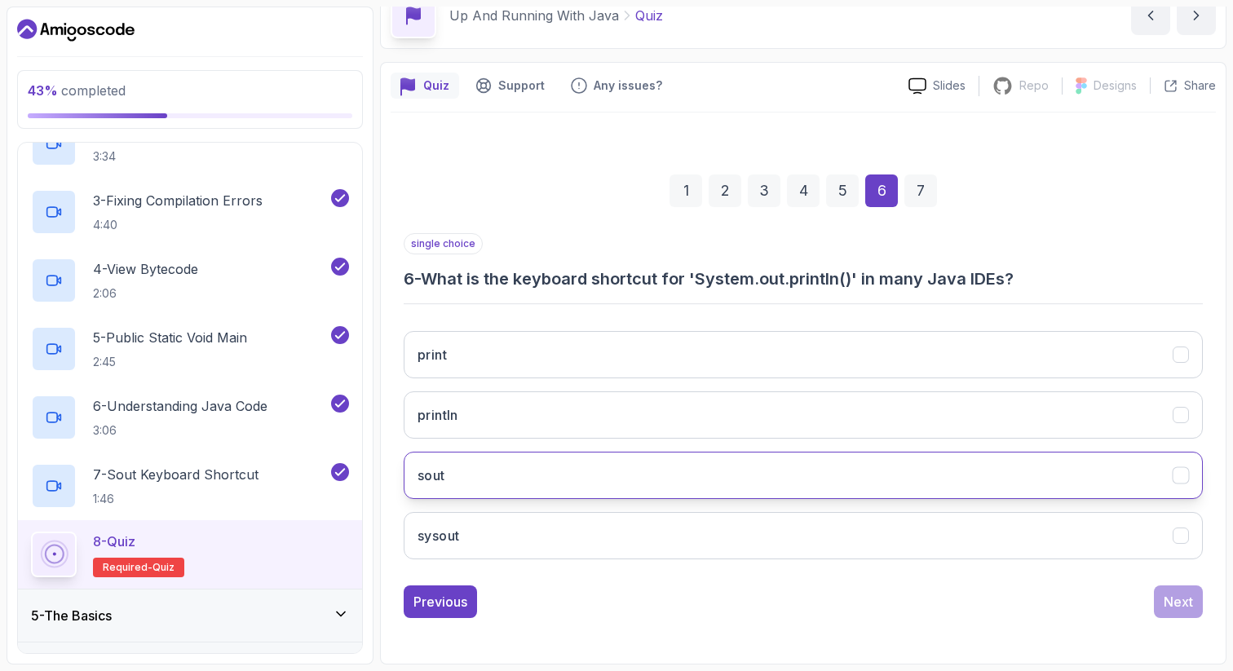
click at [440, 475] on h3 "sout" at bounding box center [432, 476] width 28 height 20
click at [1177, 604] on div "Next" at bounding box center [1178, 602] width 29 height 20
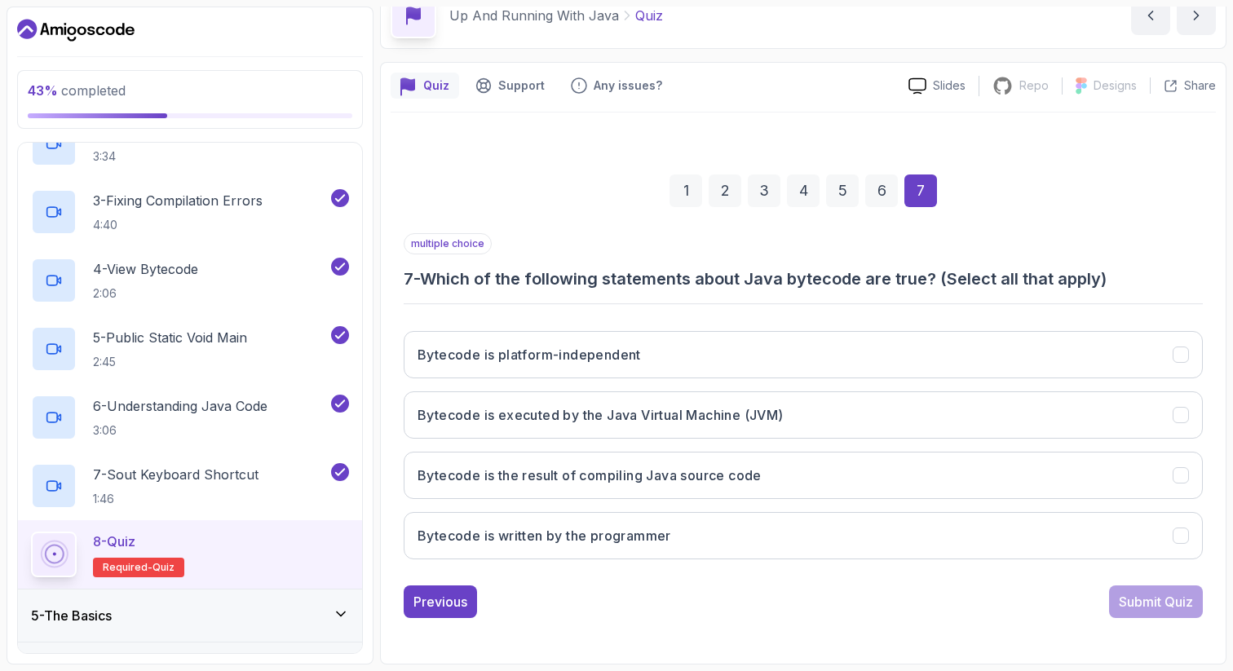
click at [759, 283] on h3 "7 - Which of the following statements about Java bytecode are true? (Select all…" at bounding box center [803, 279] width 799 height 23
click at [712, 272] on h3 "7 - Which of the following statements about Java bytecode are true? (Select all…" at bounding box center [803, 279] width 799 height 23
click at [469, 318] on div "Bytecode is platform-independent Bytecode is executed by the Java Virtual Machi…" at bounding box center [803, 445] width 799 height 254
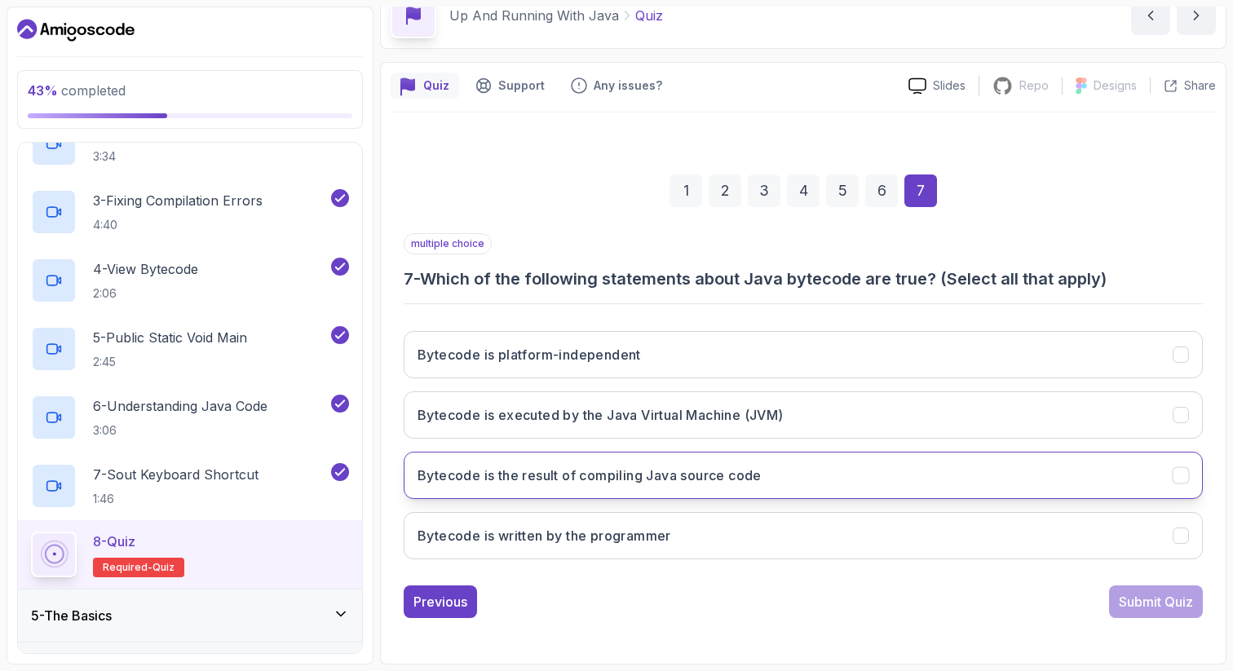
click at [462, 483] on h3 "Bytecode is the result of compiling Java source code" at bounding box center [590, 476] width 344 height 20
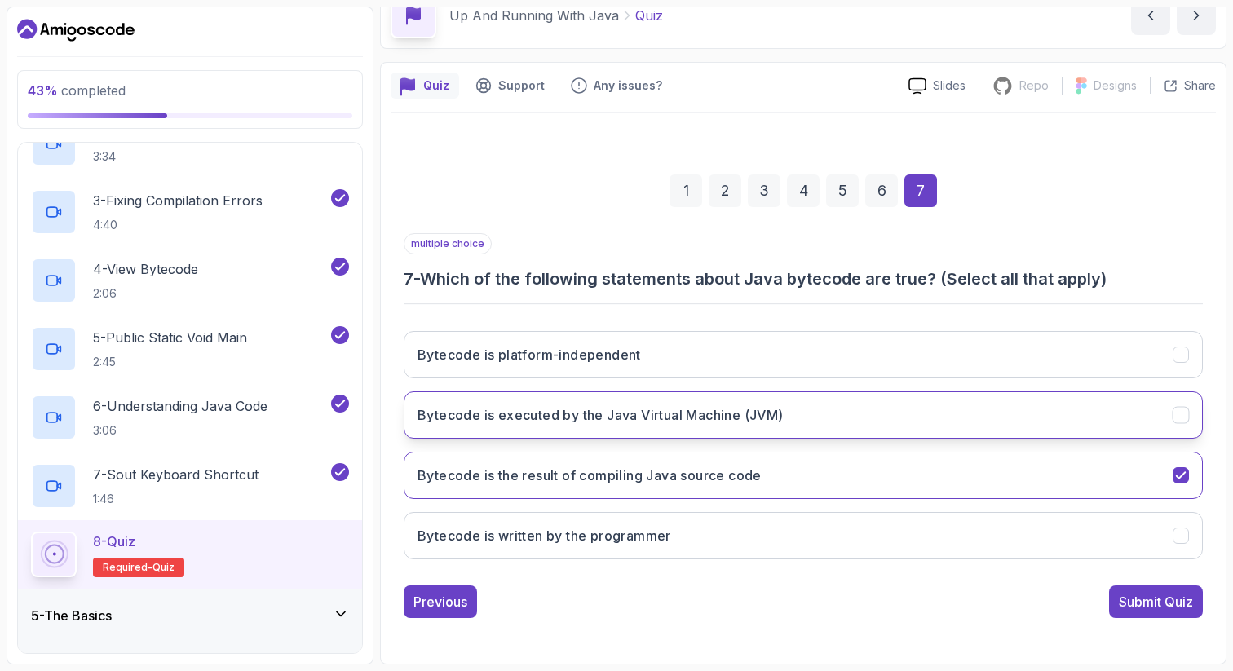
click at [479, 414] on h3 "Bytecode is executed by the Java Virtual Machine (JVM)" at bounding box center [601, 415] width 366 height 20
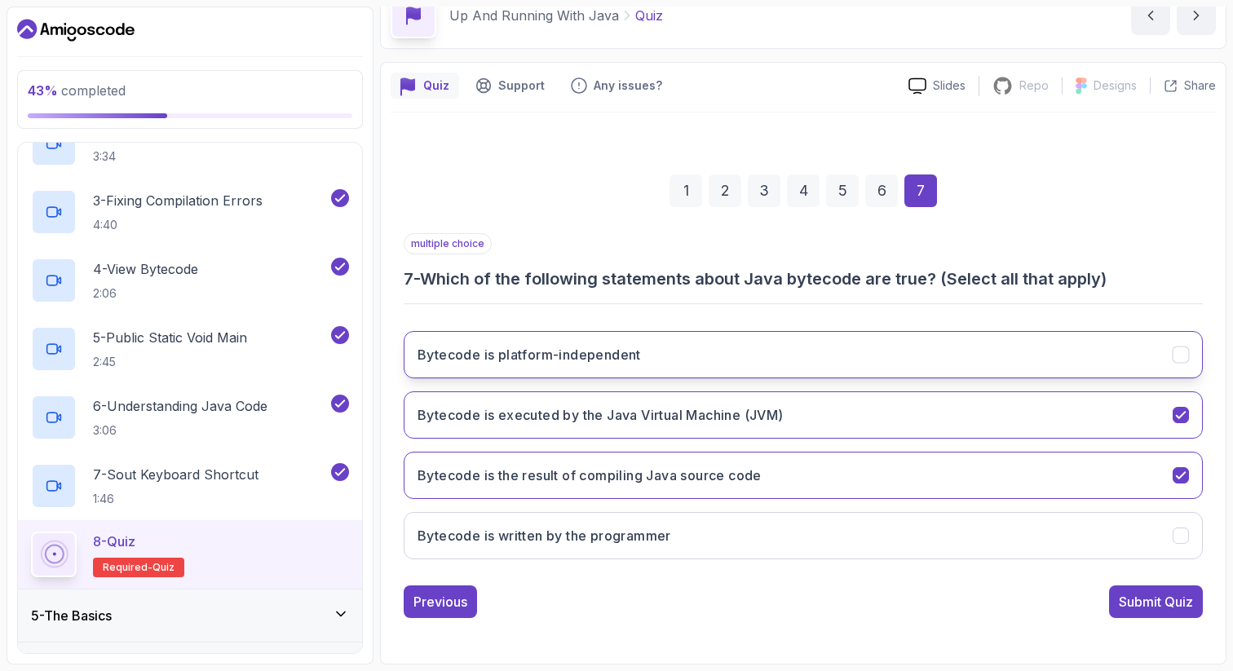
click at [704, 355] on button "Bytecode is platform-independent" at bounding box center [803, 354] width 799 height 47
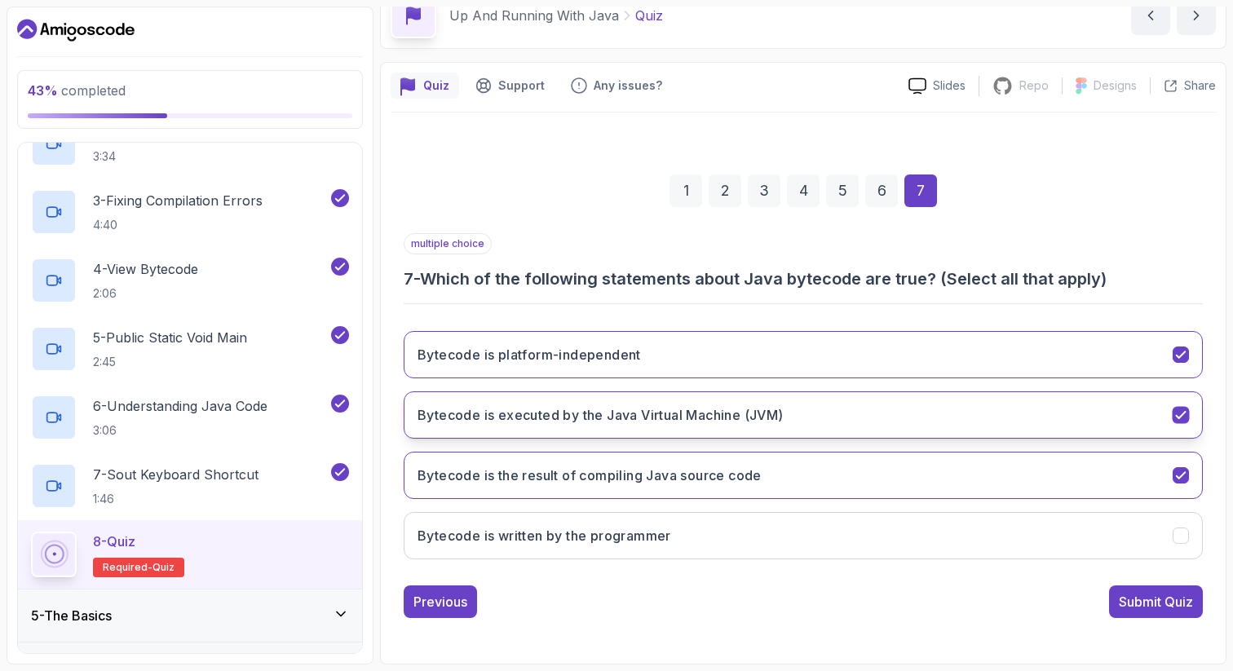
click at [701, 402] on button "Bytecode is executed by the Java Virtual Machine (JVM)" at bounding box center [803, 415] width 799 height 47
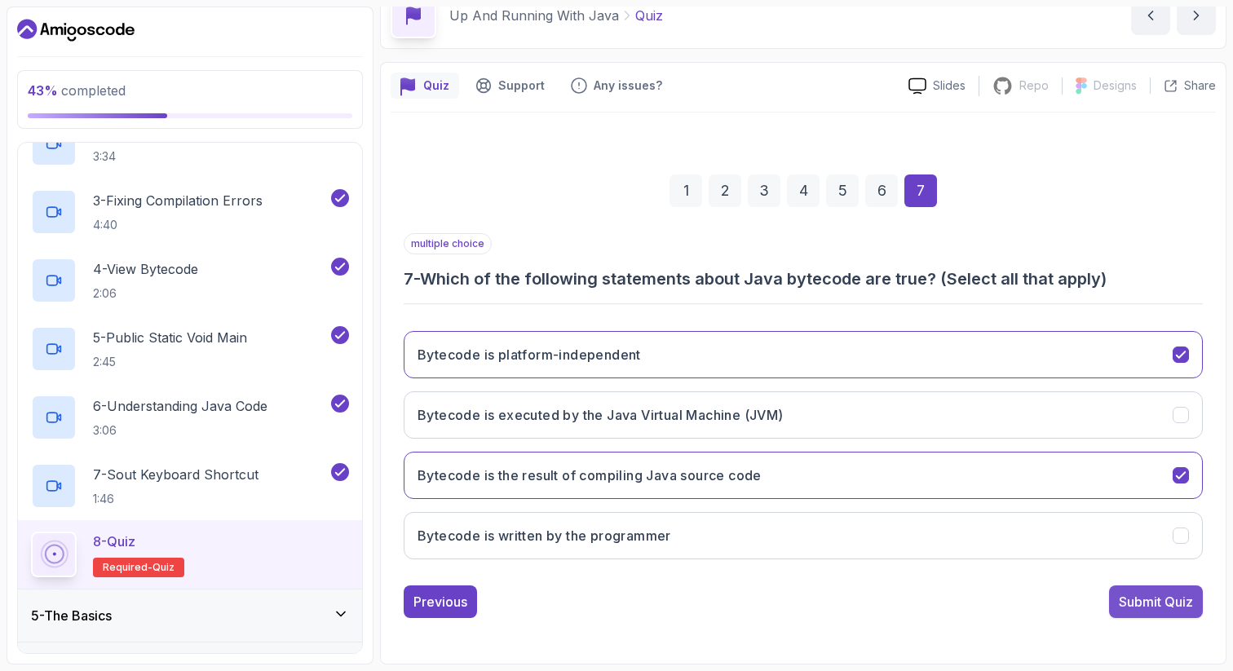
click at [1148, 608] on div "Submit Quiz" at bounding box center [1156, 602] width 74 height 20
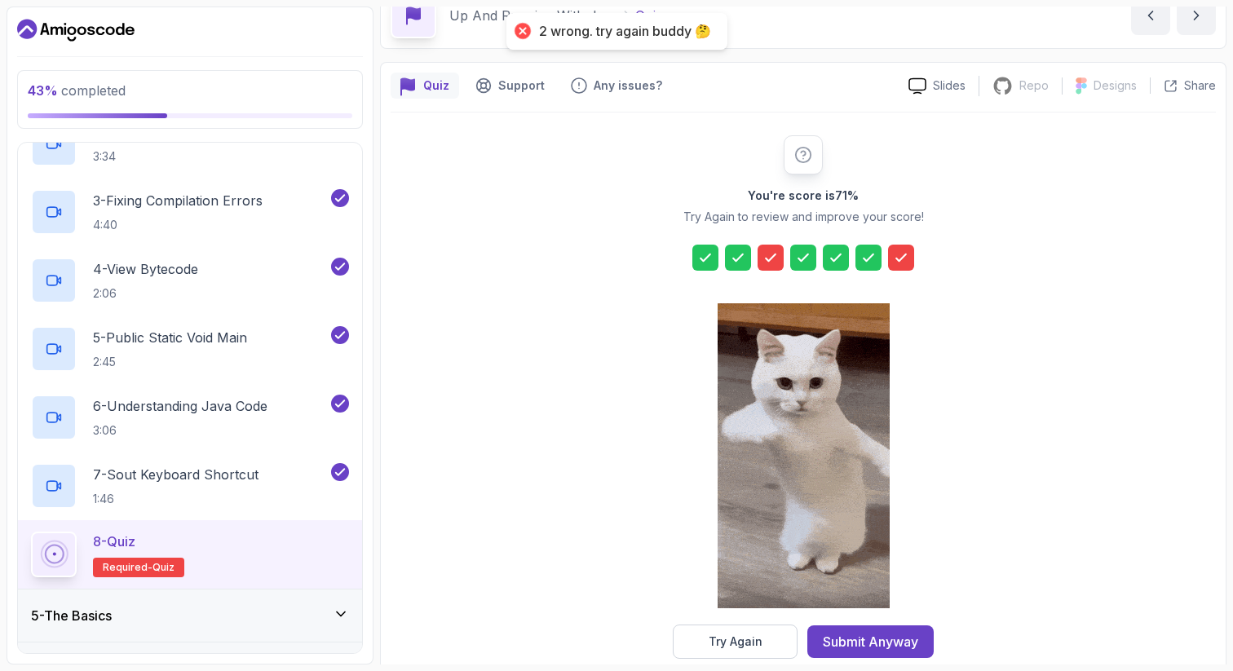
scroll to position [111, 0]
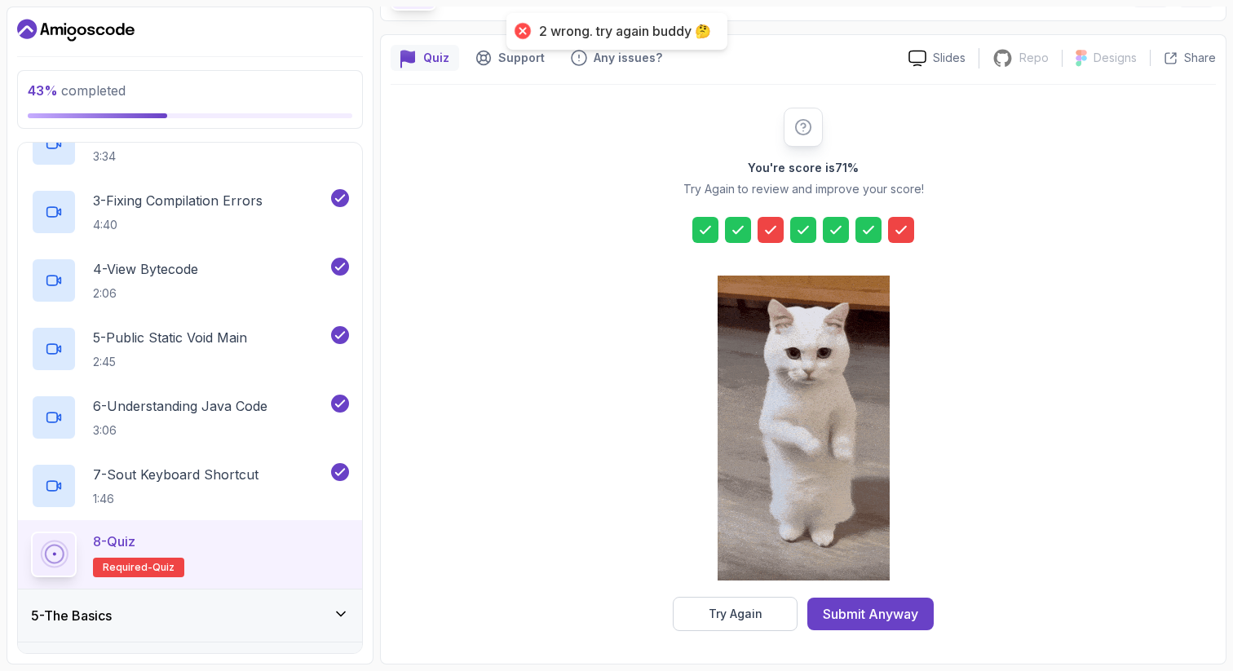
click at [763, 234] on icon at bounding box center [771, 230] width 16 height 16
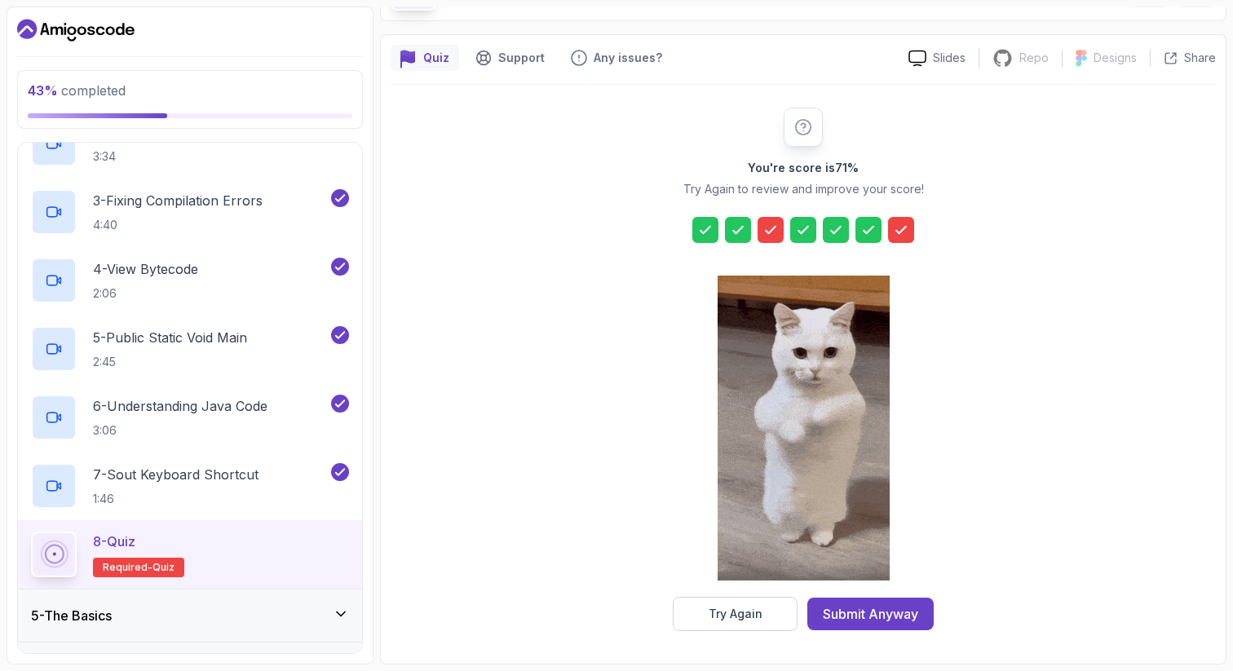
click at [773, 229] on icon at bounding box center [771, 230] width 10 height 7
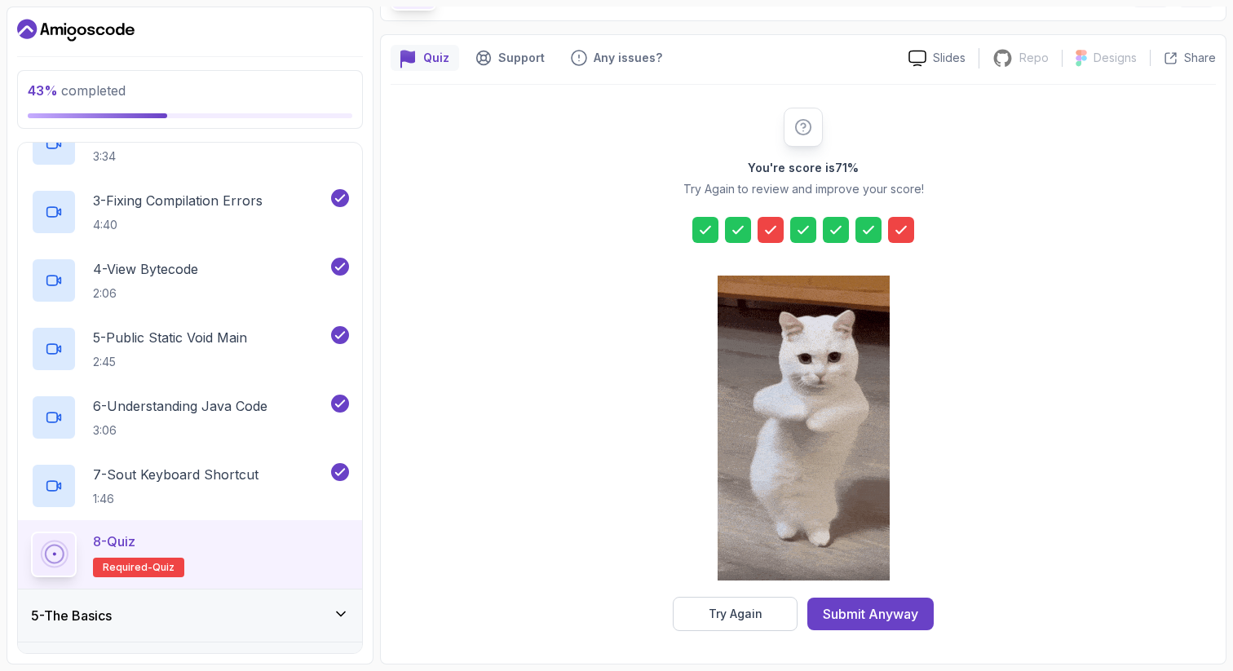
click at [773, 229] on icon at bounding box center [771, 230] width 10 height 7
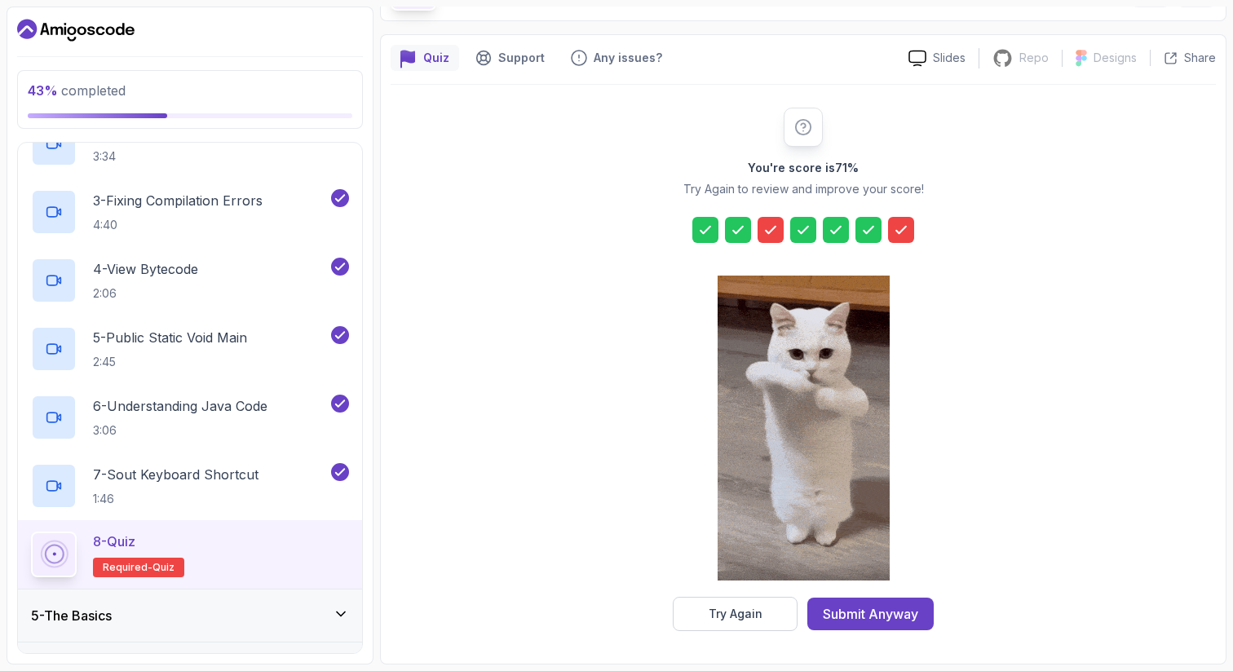
click at [899, 230] on icon at bounding box center [901, 230] width 16 height 16
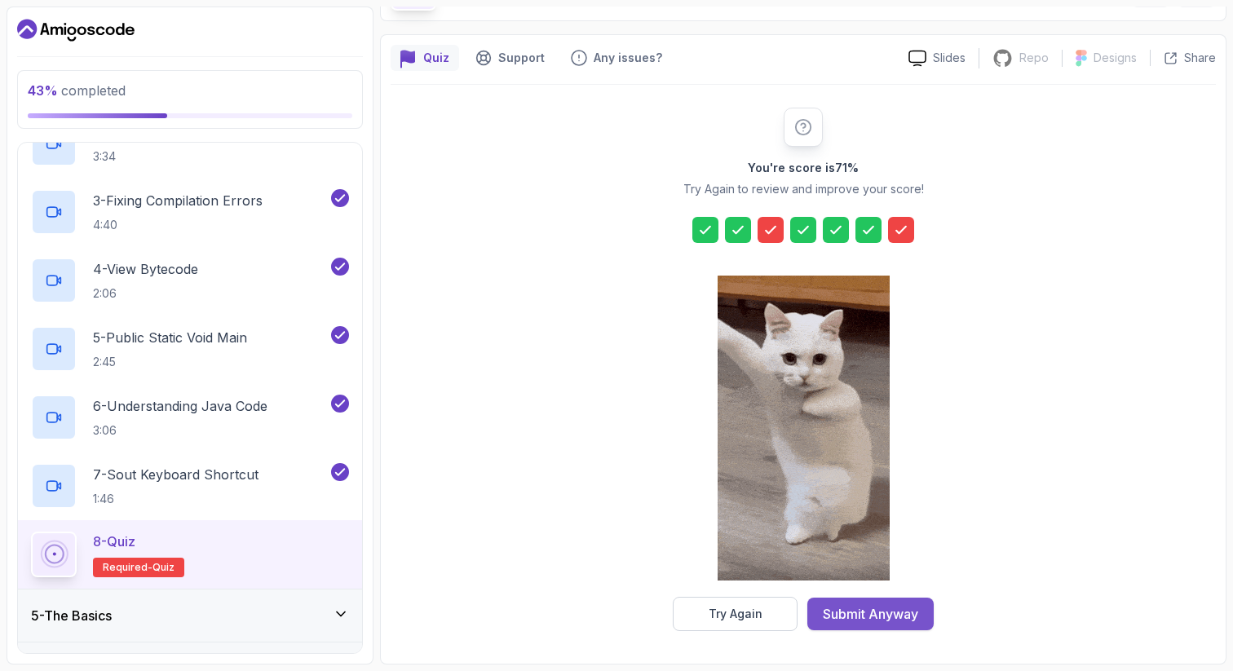
click at [868, 617] on div "Submit Anyway" at bounding box center [870, 614] width 95 height 20
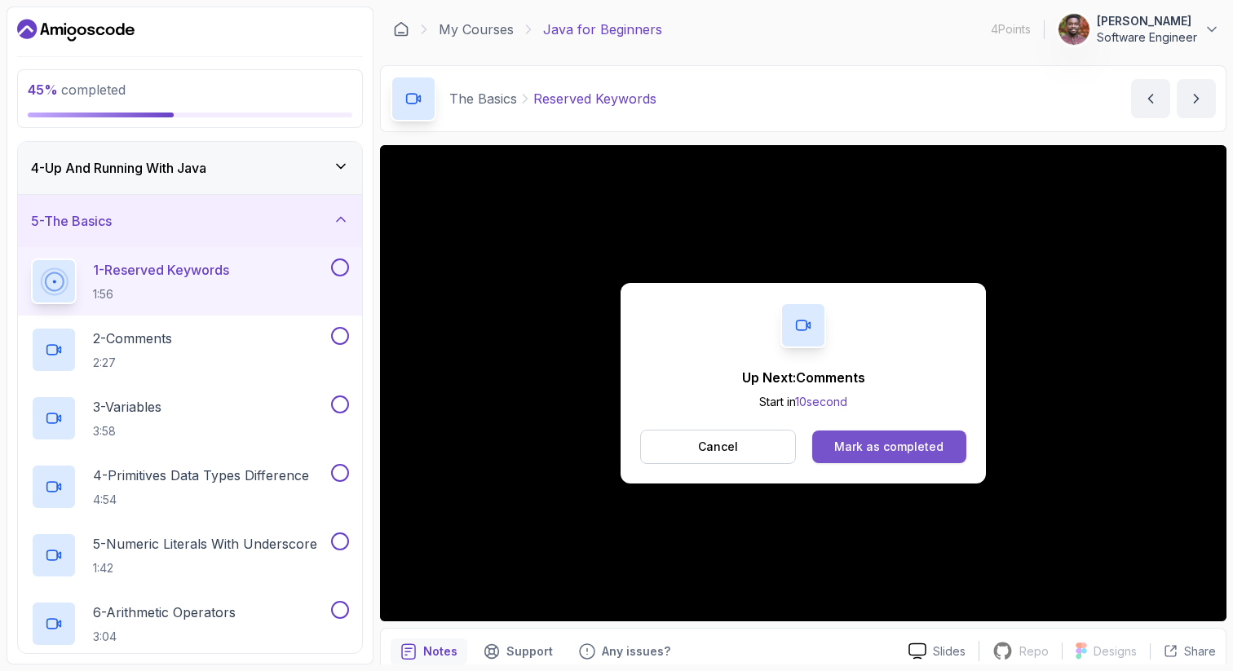
click at [893, 439] on div "Mark as completed" at bounding box center [888, 447] width 109 height 16
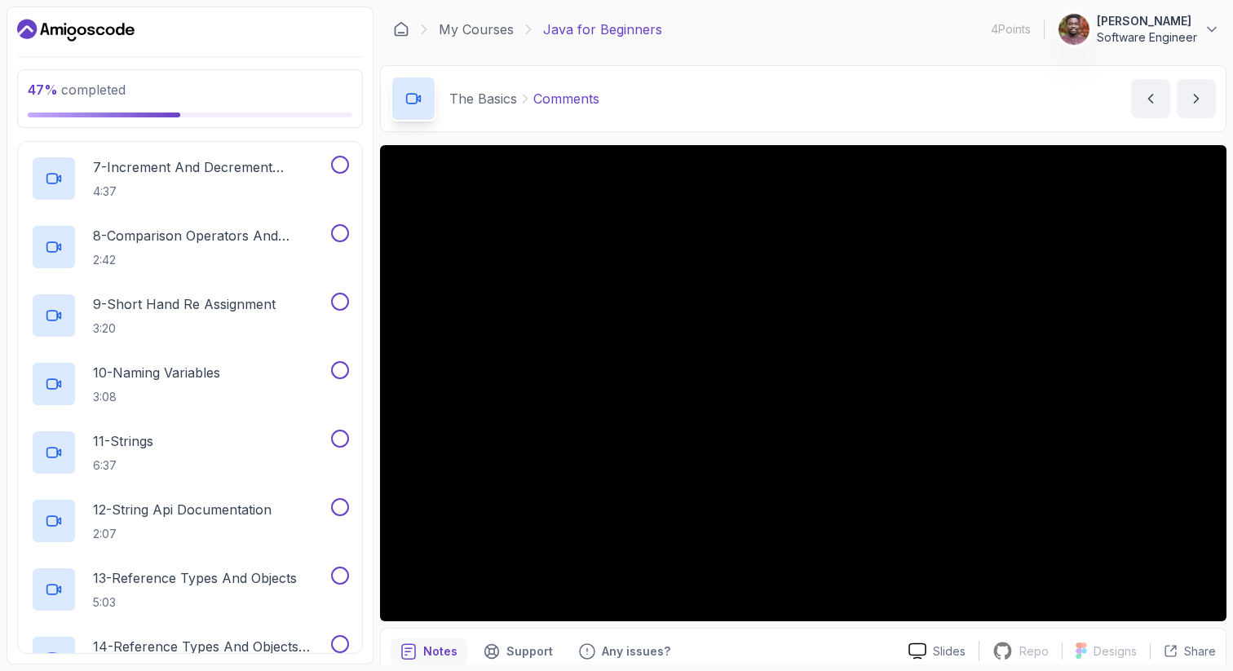
scroll to position [113, 0]
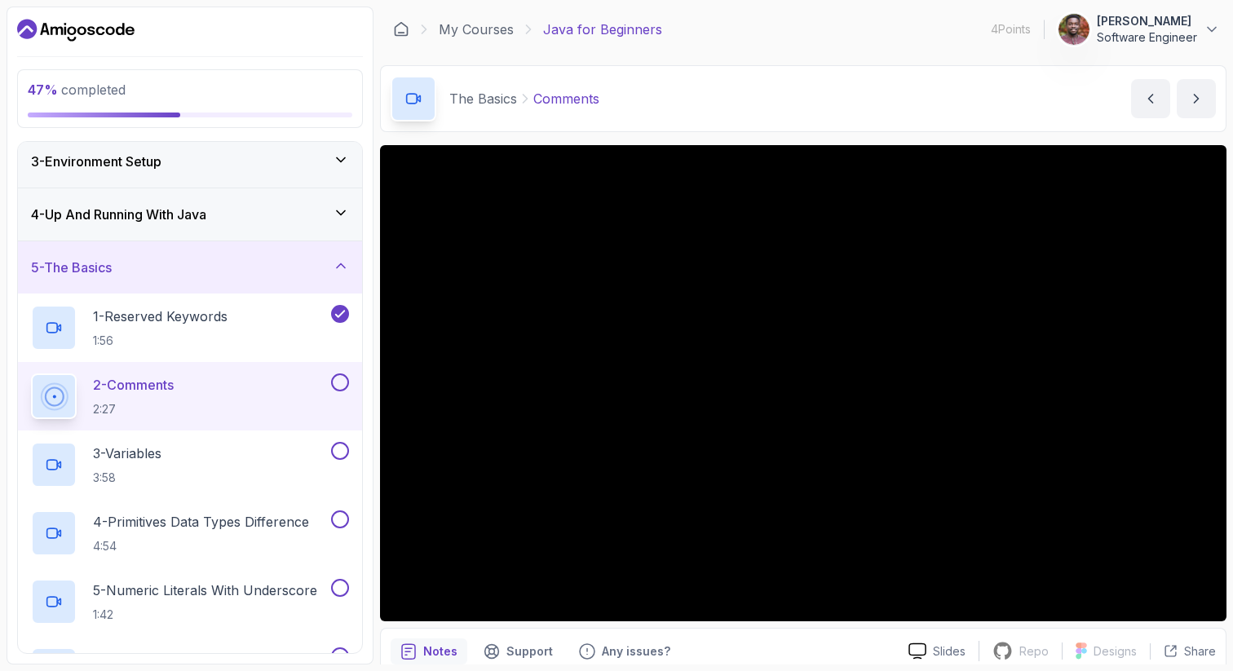
click at [320, 263] on div "5 - The Basics" at bounding box center [190, 268] width 318 height 20
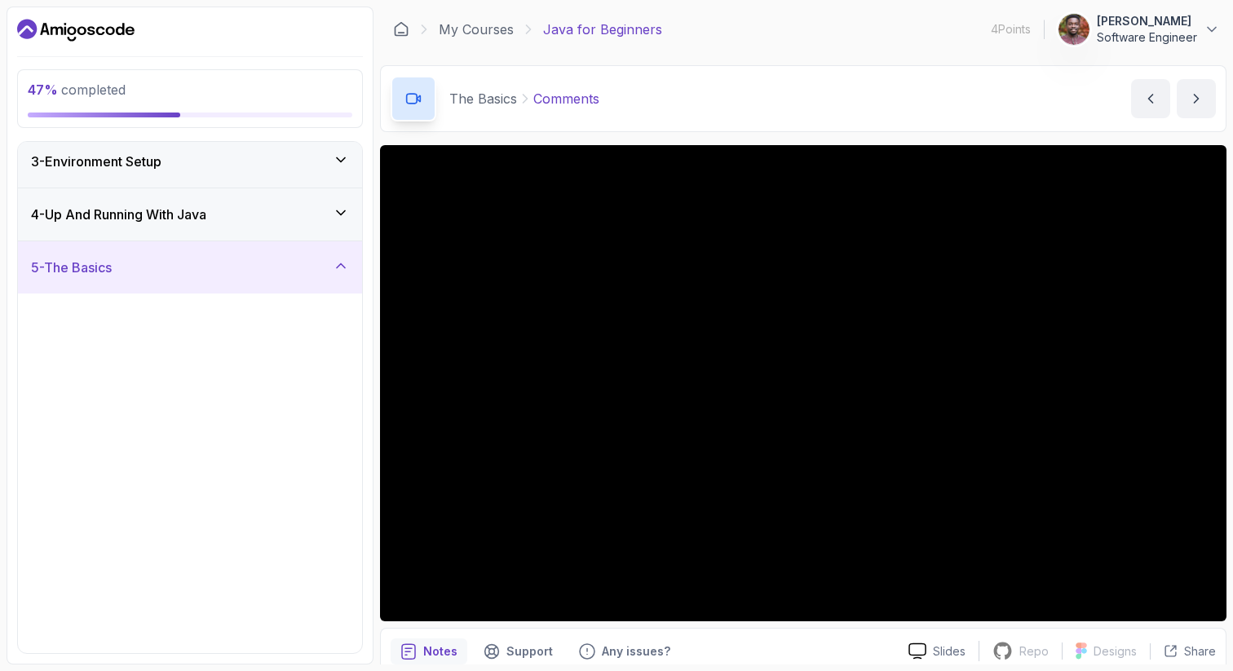
scroll to position [0, 0]
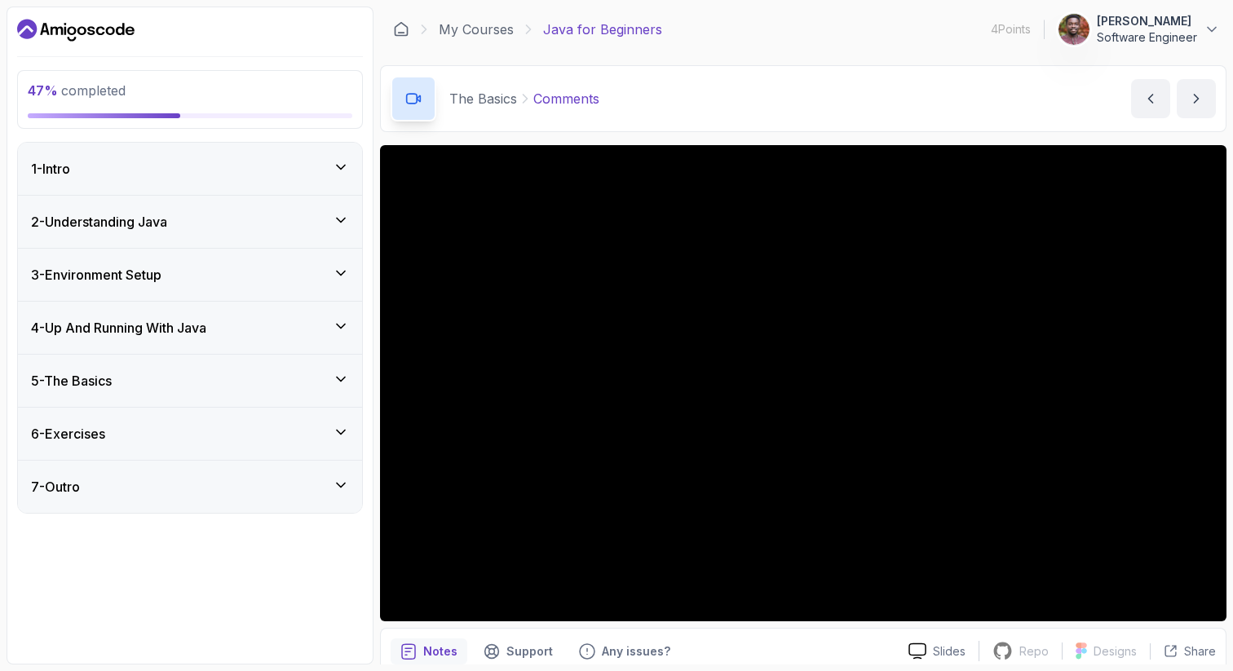
click at [330, 383] on div "5 - The Basics" at bounding box center [190, 381] width 318 height 20
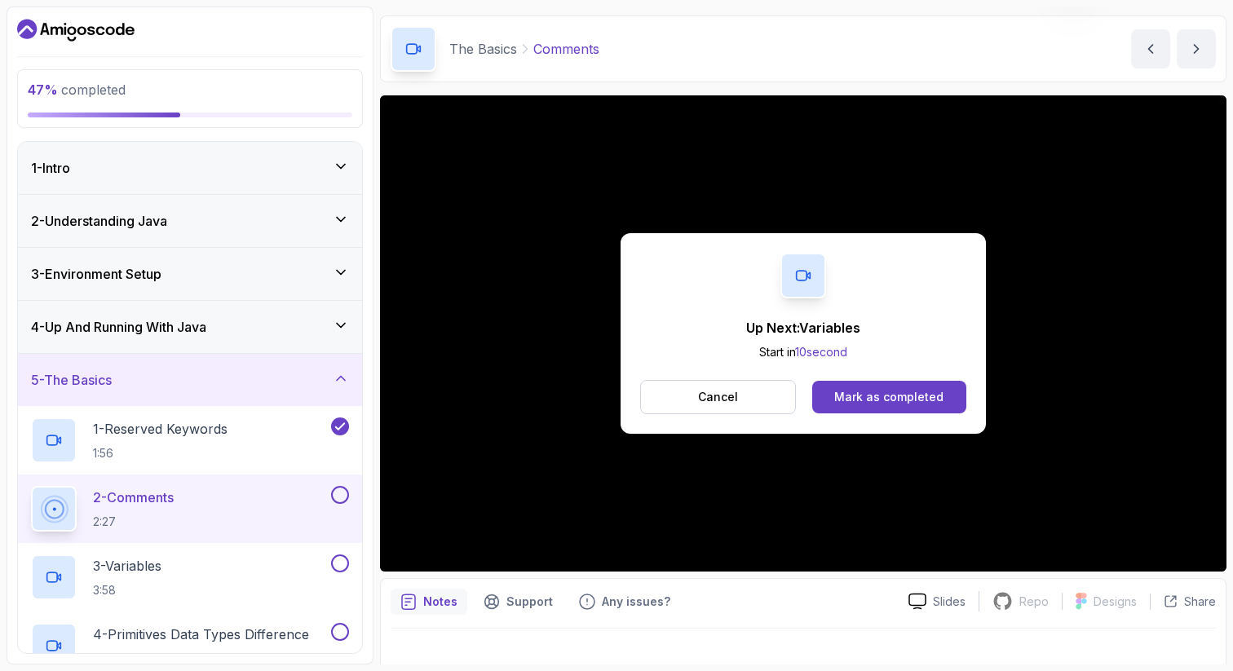
scroll to position [70, 0]
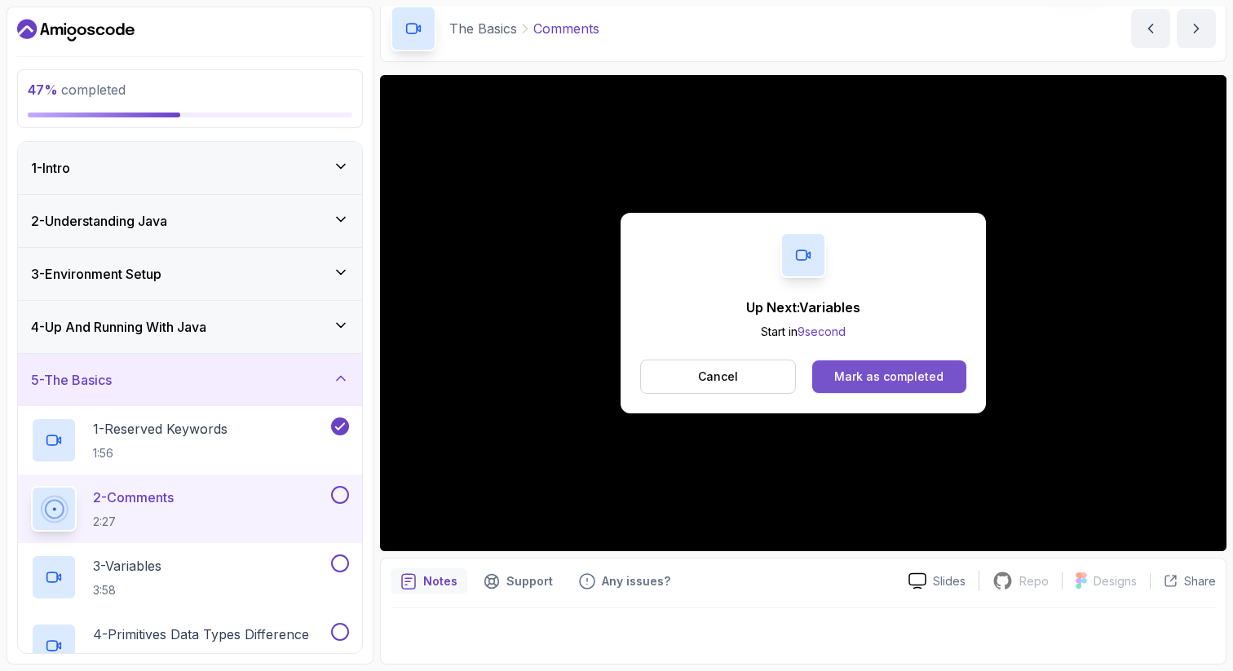
click at [900, 385] on button "Mark as completed" at bounding box center [889, 377] width 154 height 33
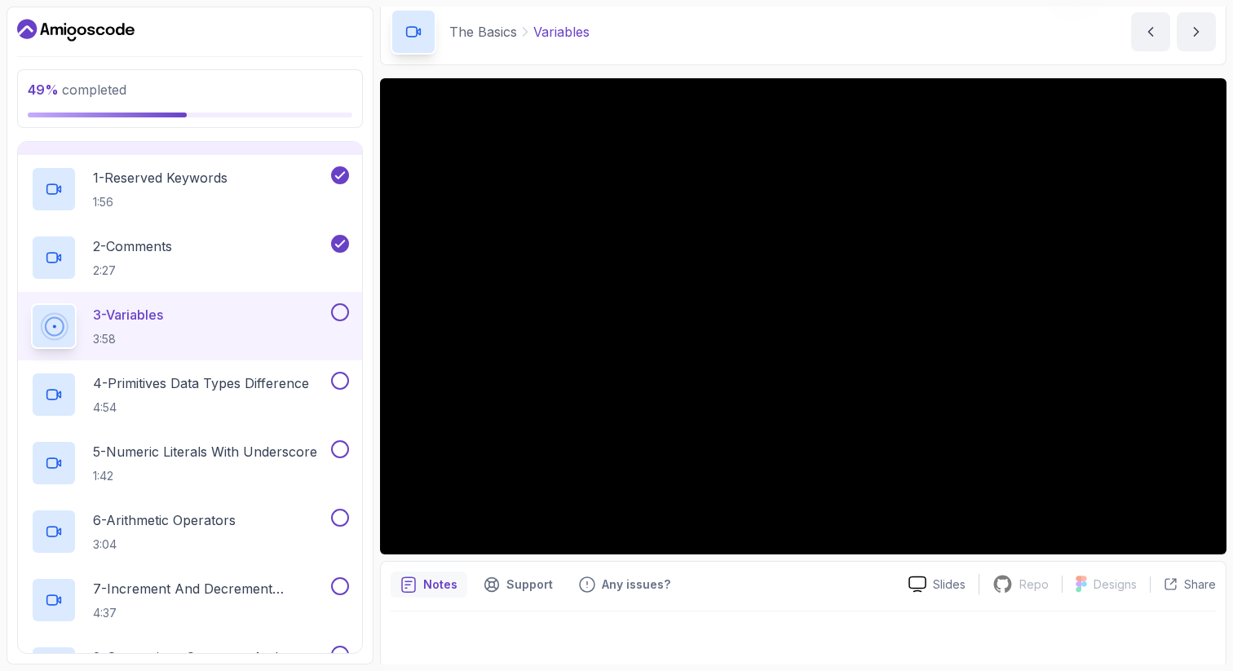
scroll to position [70, 0]
